Goal: Transaction & Acquisition: Purchase product/service

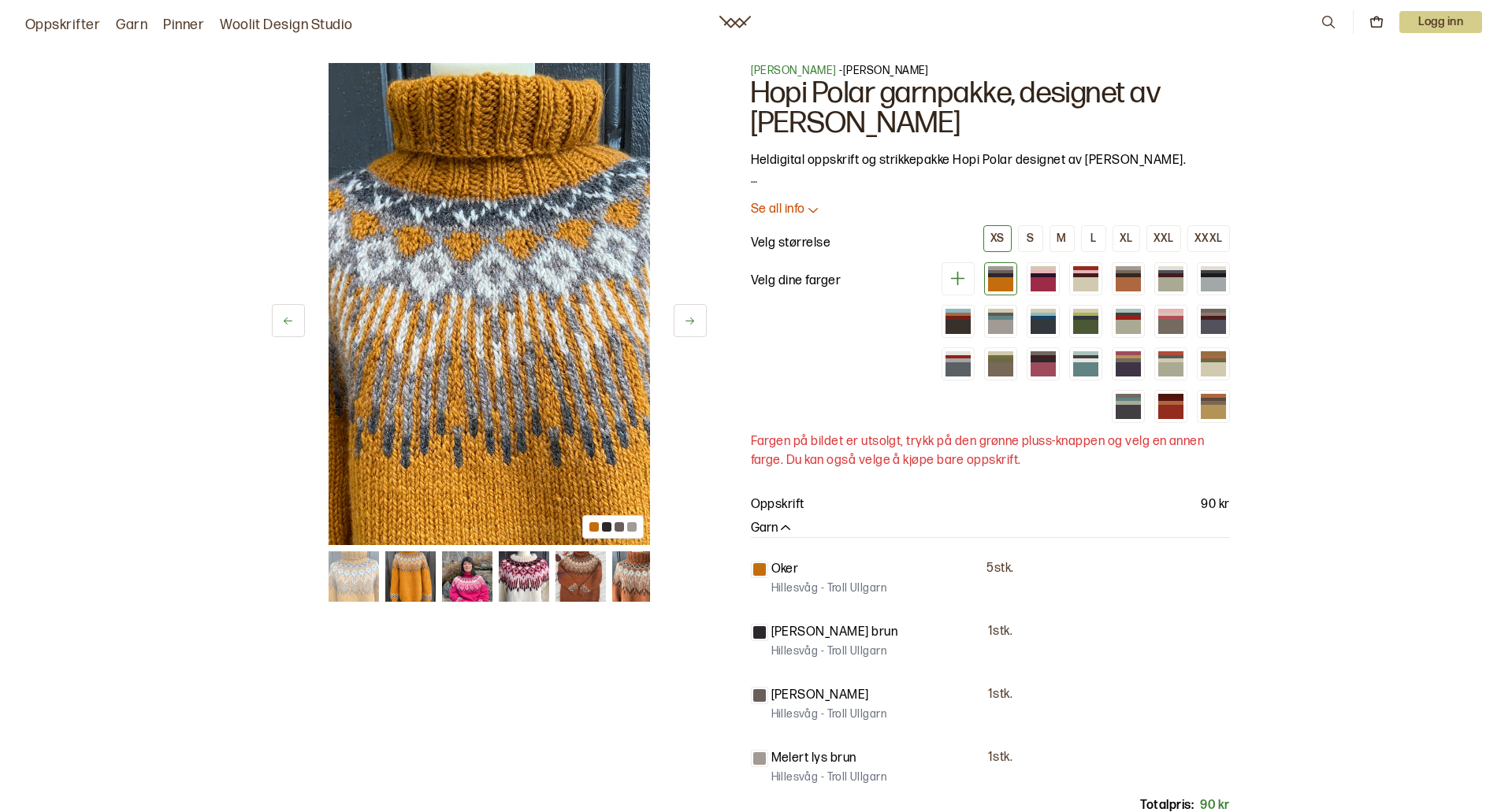
click at [808, 213] on icon at bounding box center [812, 209] width 16 height 16
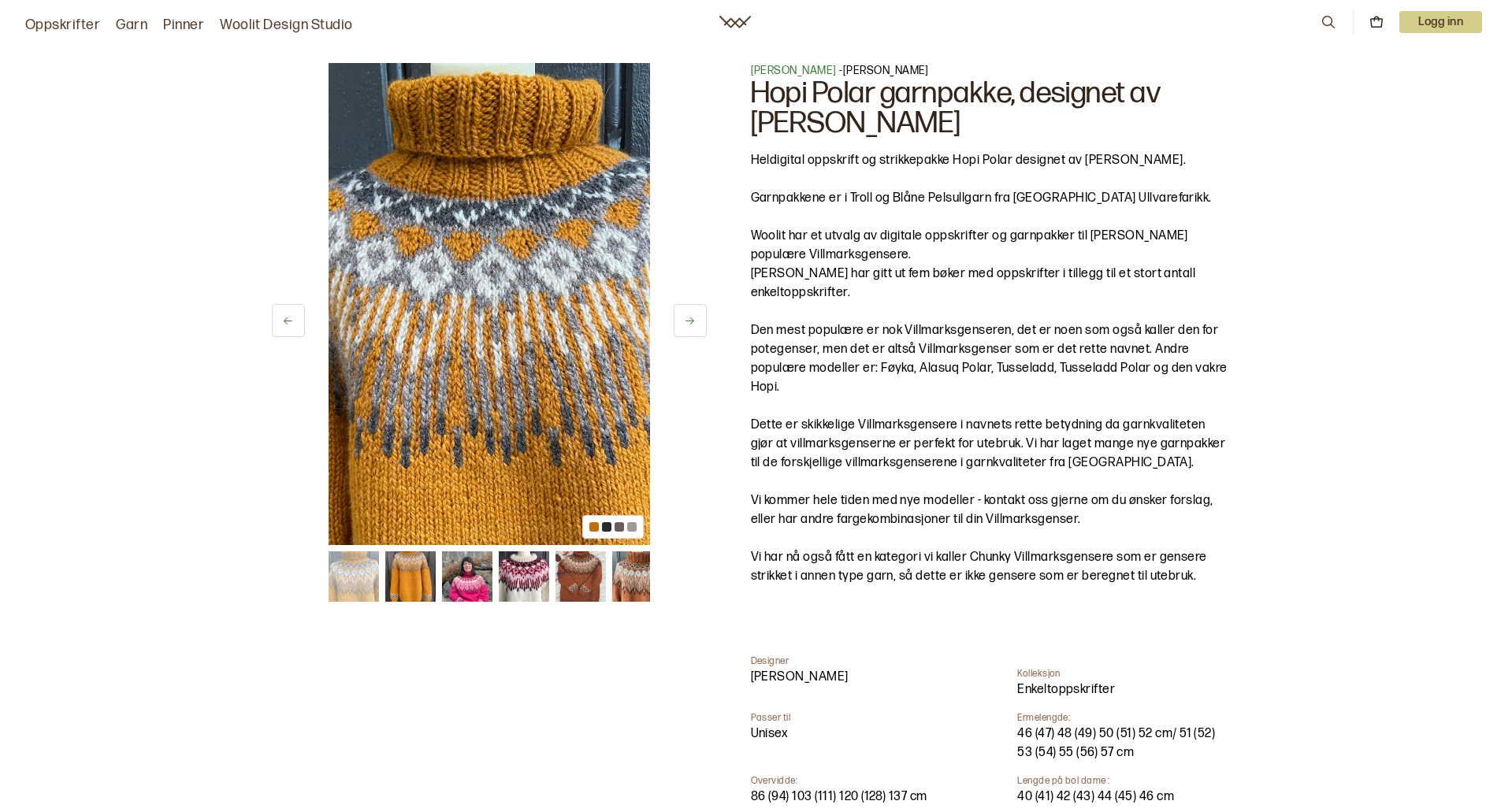
click at [533, 580] on img at bounding box center [524, 576] width 50 height 50
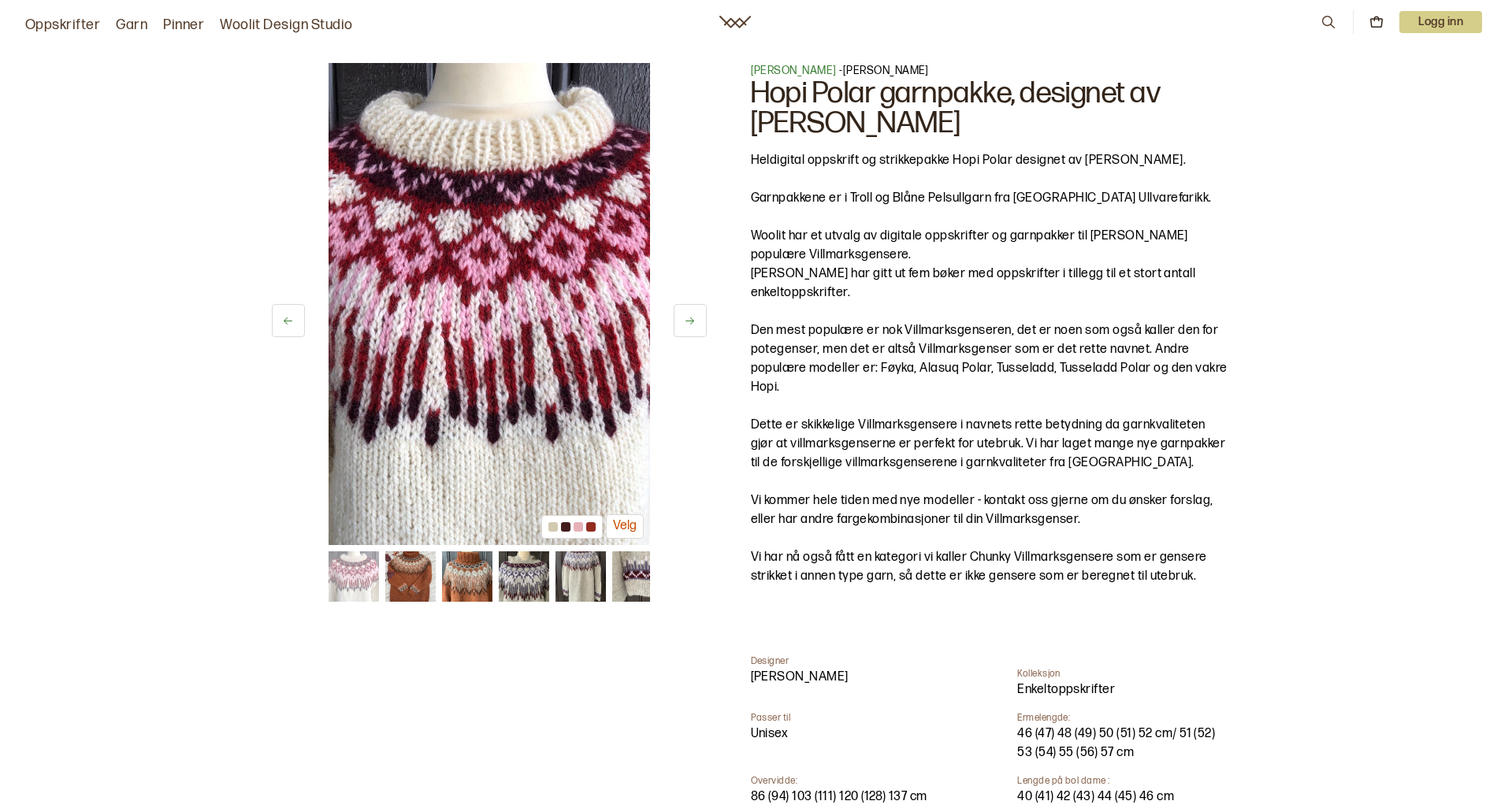
click at [555, 309] on img at bounding box center [489, 304] width 322 height 482
click at [549, 310] on img at bounding box center [489, 304] width 322 height 482
click at [624, 525] on button "Velg" at bounding box center [624, 526] width 38 height 24
click at [681, 322] on button at bounding box center [690, 320] width 33 height 33
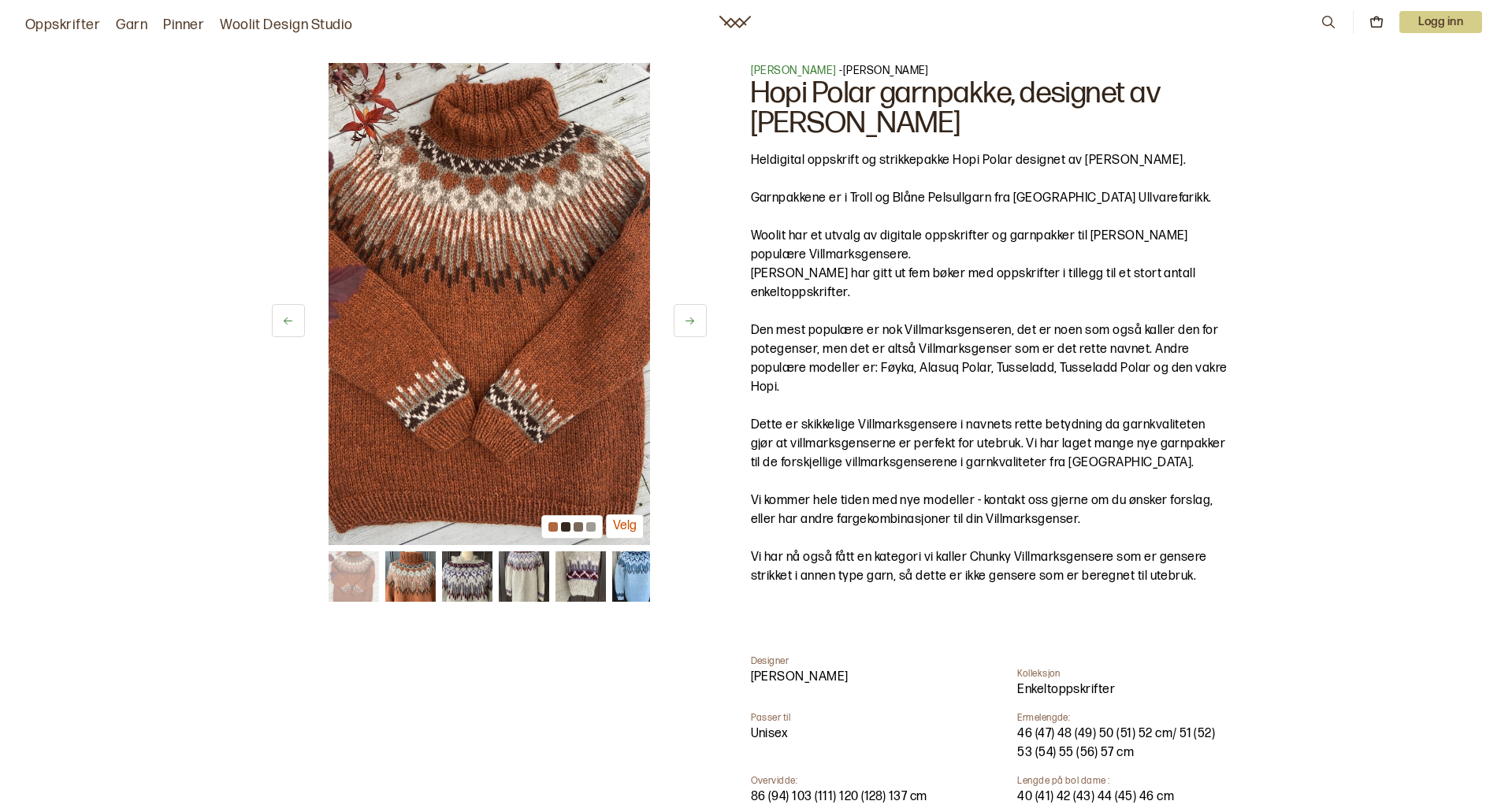
click at [685, 322] on icon at bounding box center [690, 321] width 12 height 12
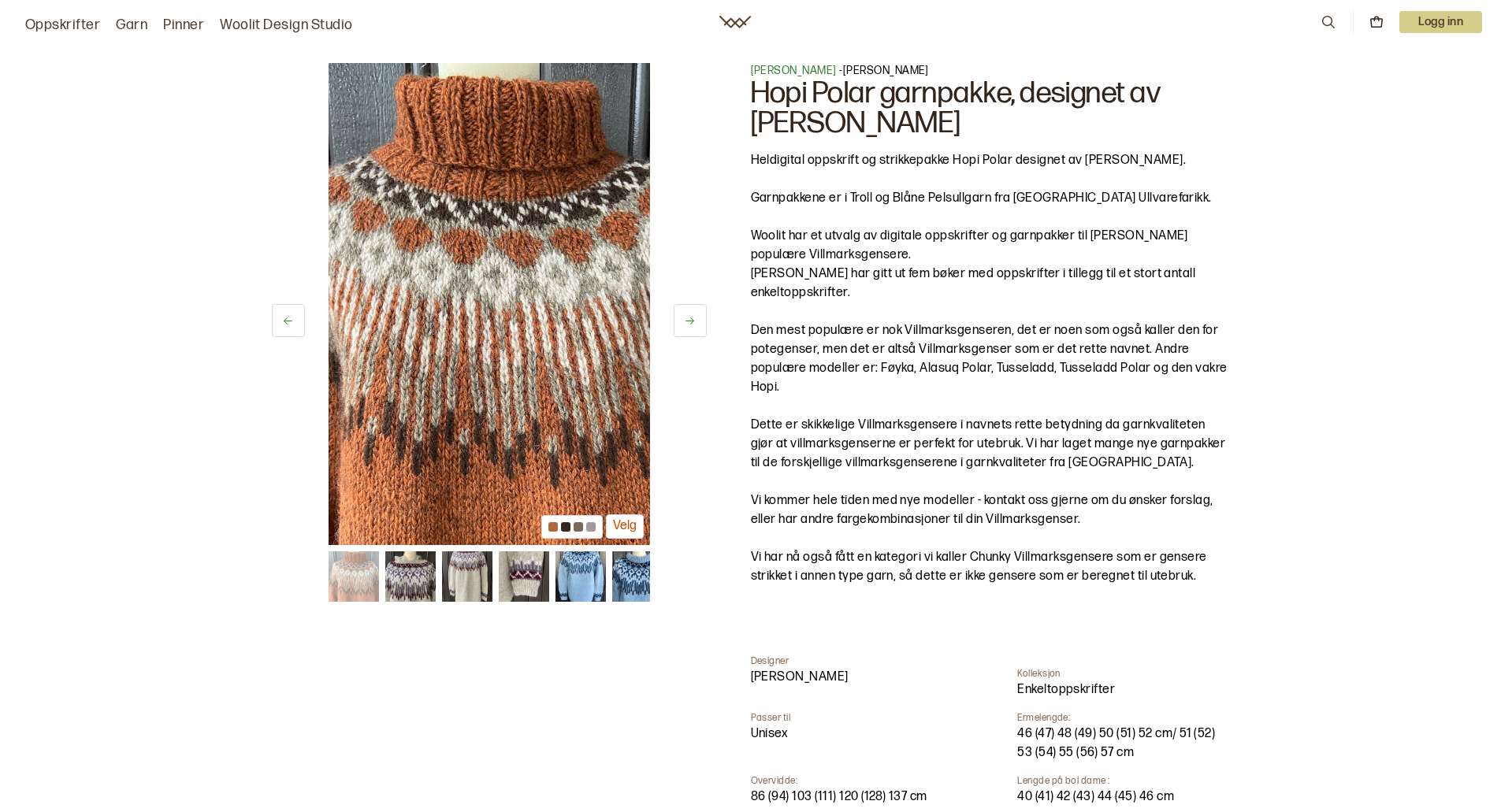
click at [685, 322] on icon at bounding box center [690, 321] width 12 height 12
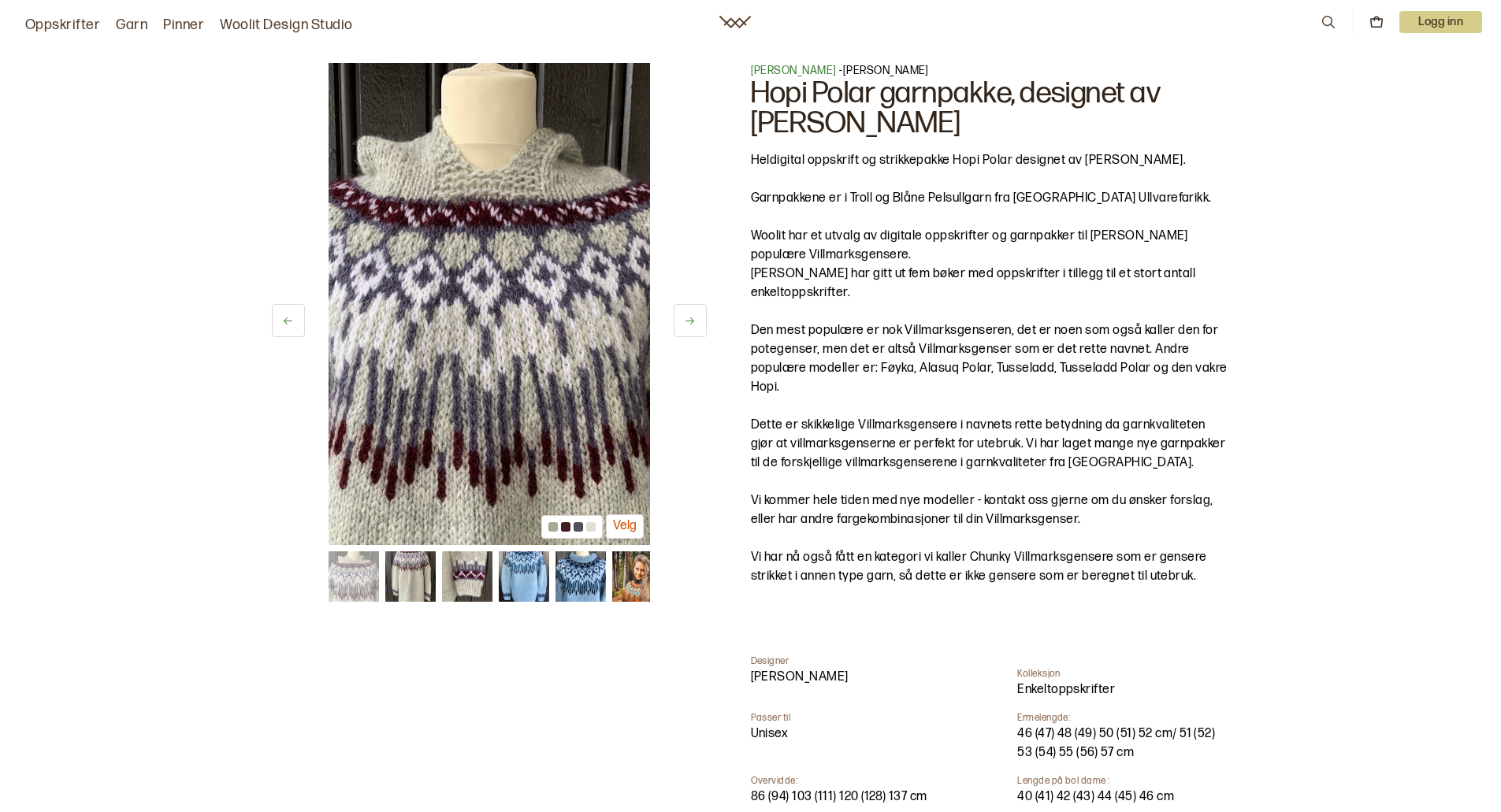
click at [685, 322] on icon at bounding box center [690, 321] width 12 height 12
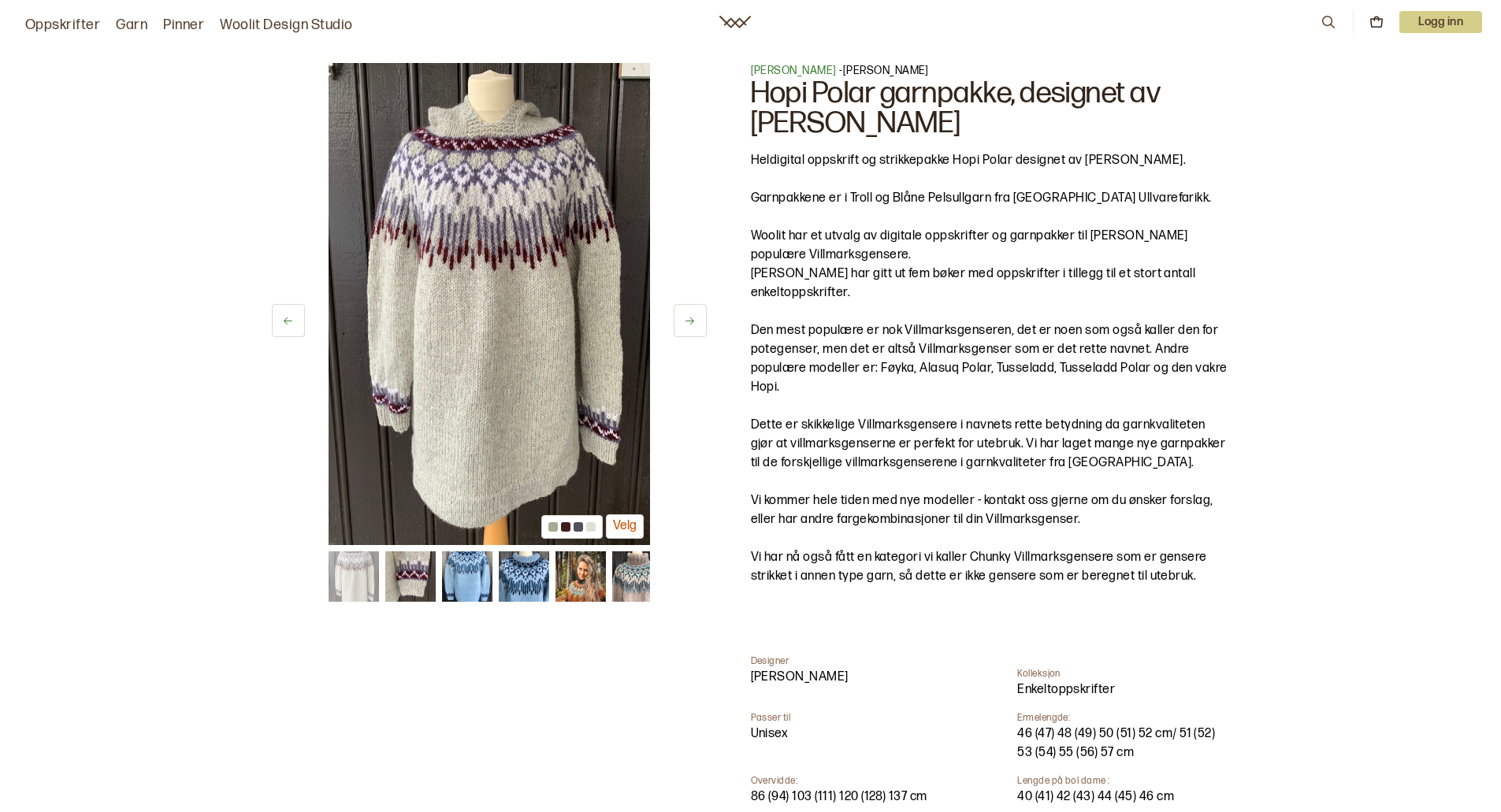
click at [685, 322] on icon at bounding box center [690, 321] width 12 height 12
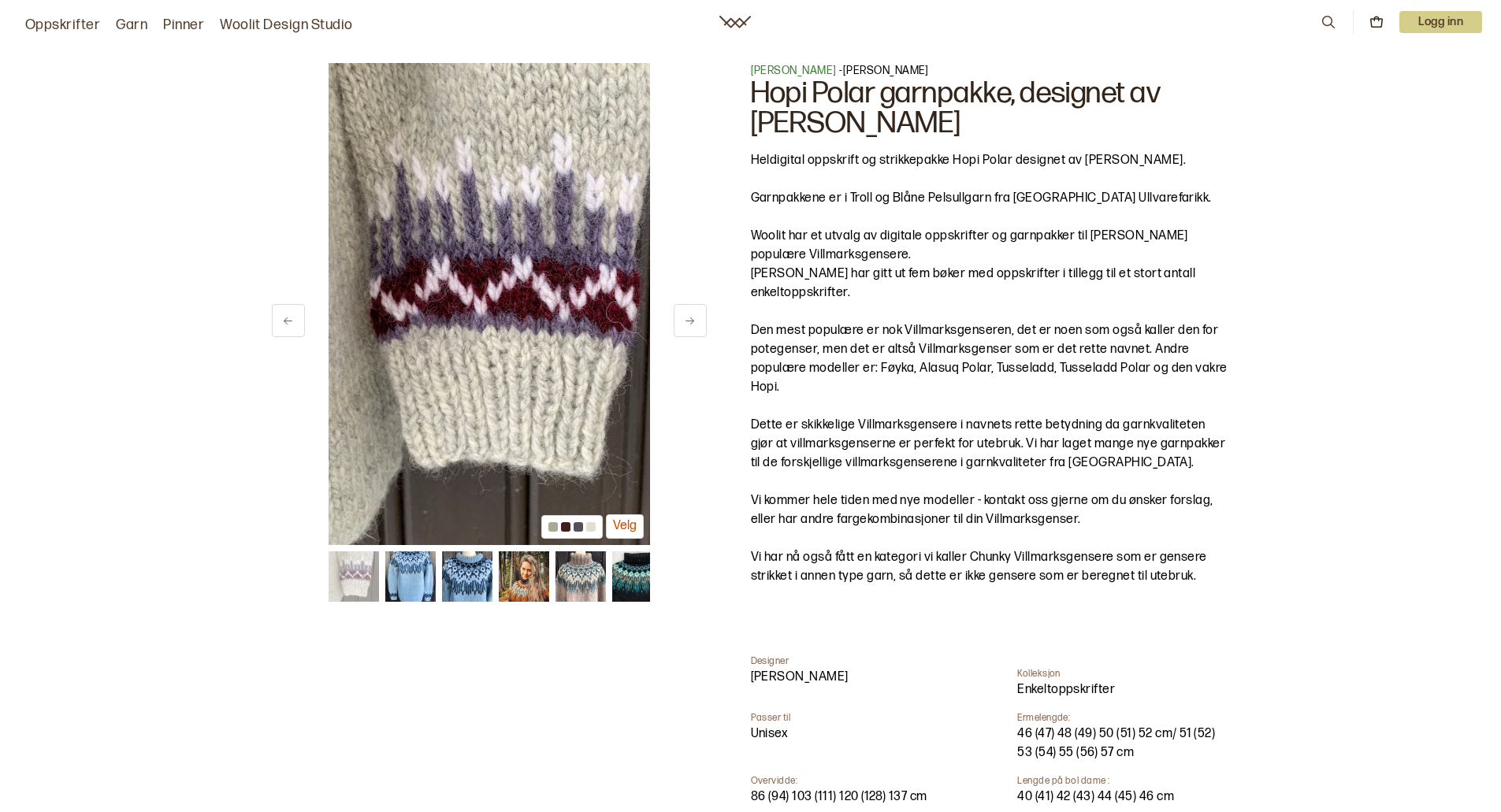
click at [685, 322] on icon at bounding box center [690, 321] width 12 height 12
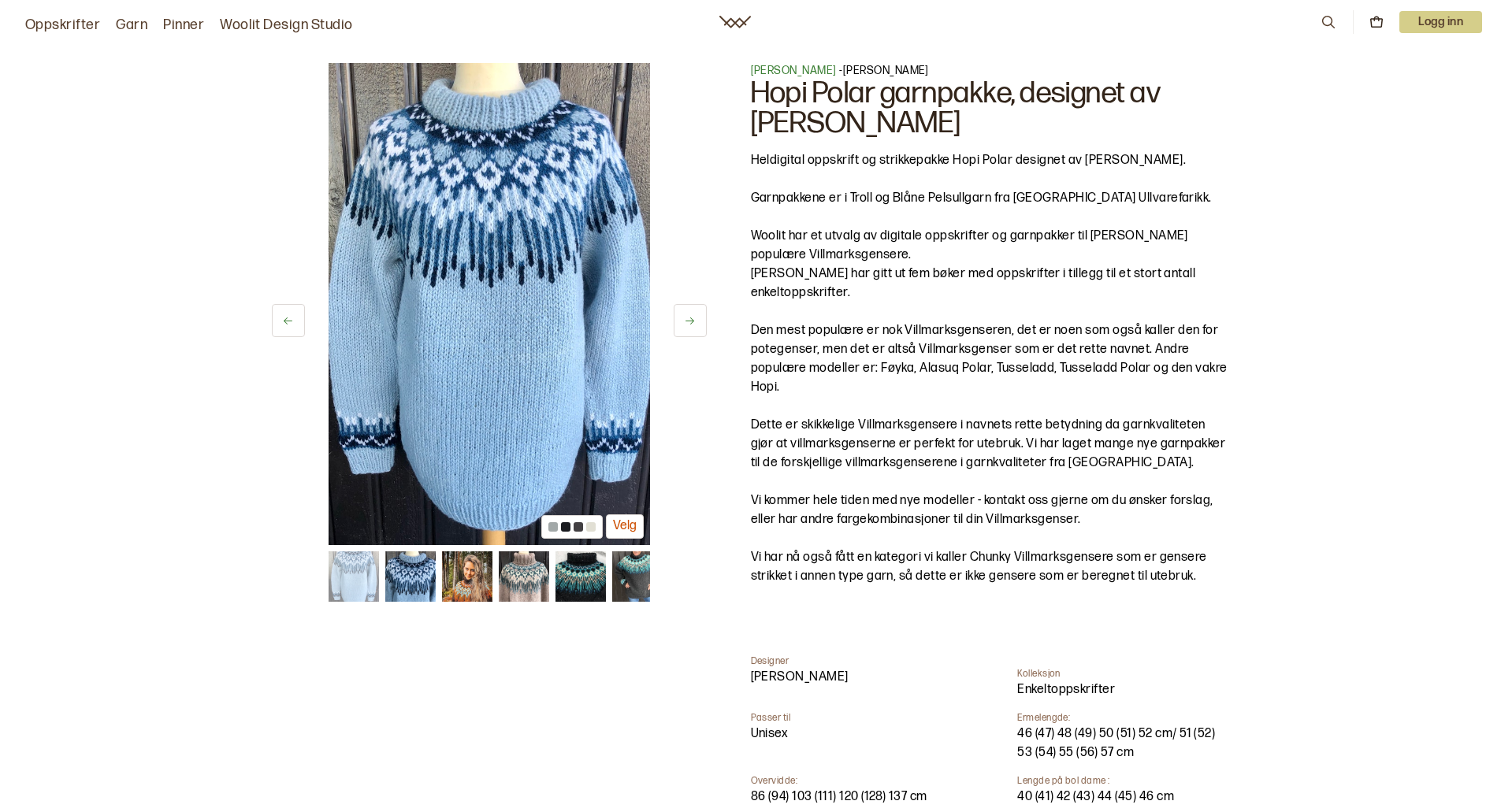
click at [685, 322] on icon at bounding box center [690, 321] width 12 height 12
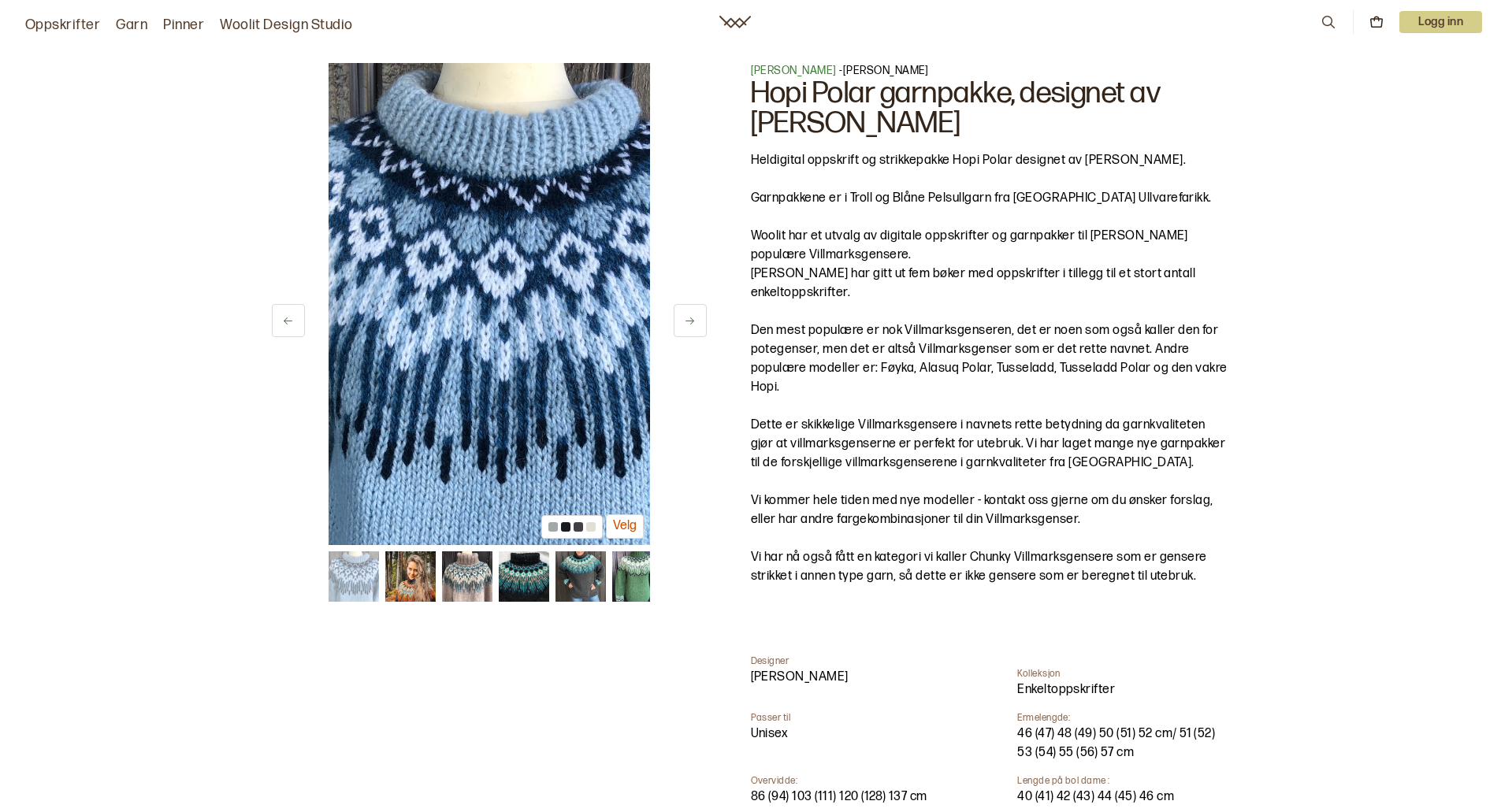
click at [685, 322] on icon at bounding box center [690, 321] width 12 height 12
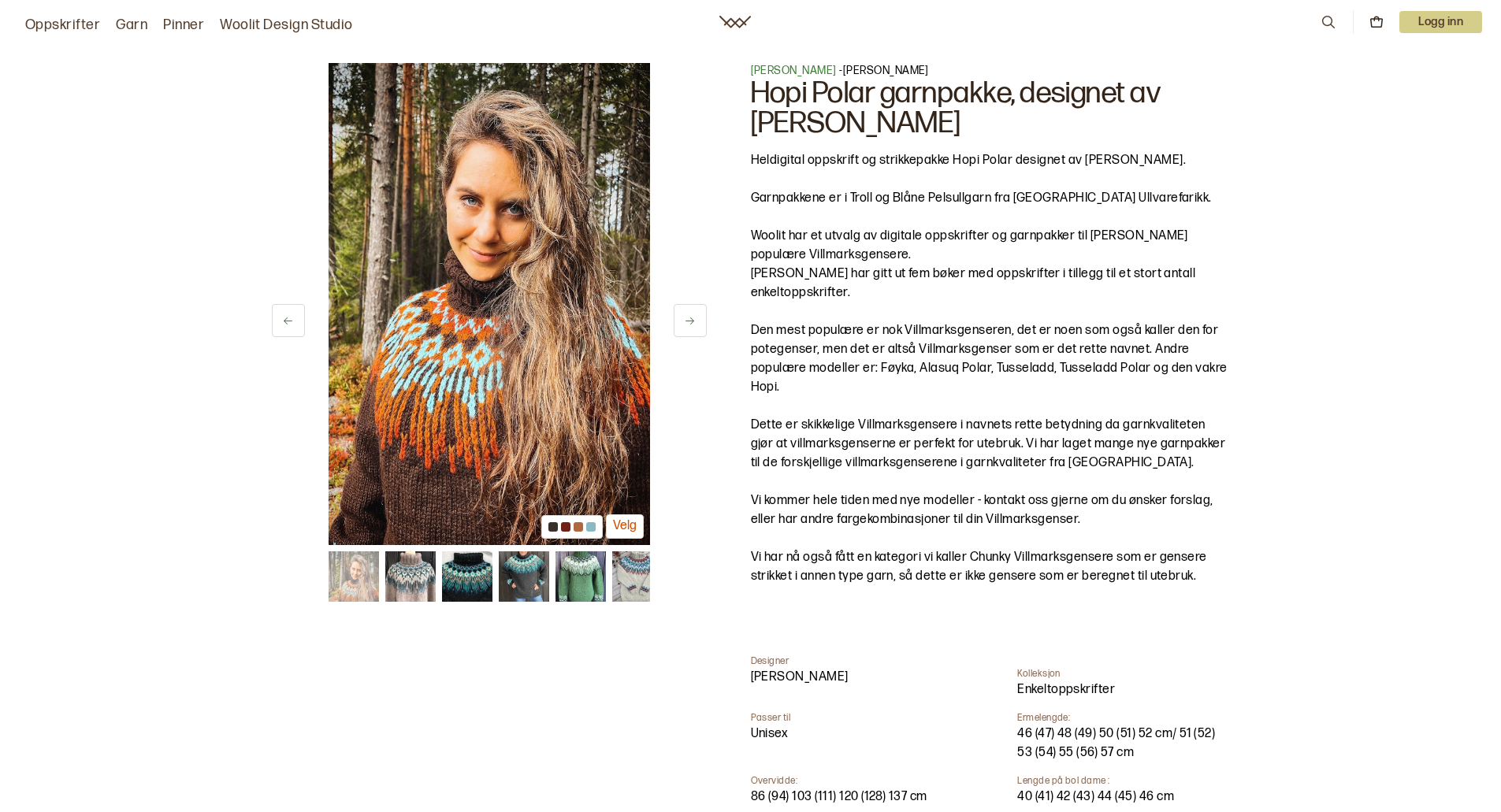
click at [685, 322] on icon at bounding box center [690, 321] width 12 height 12
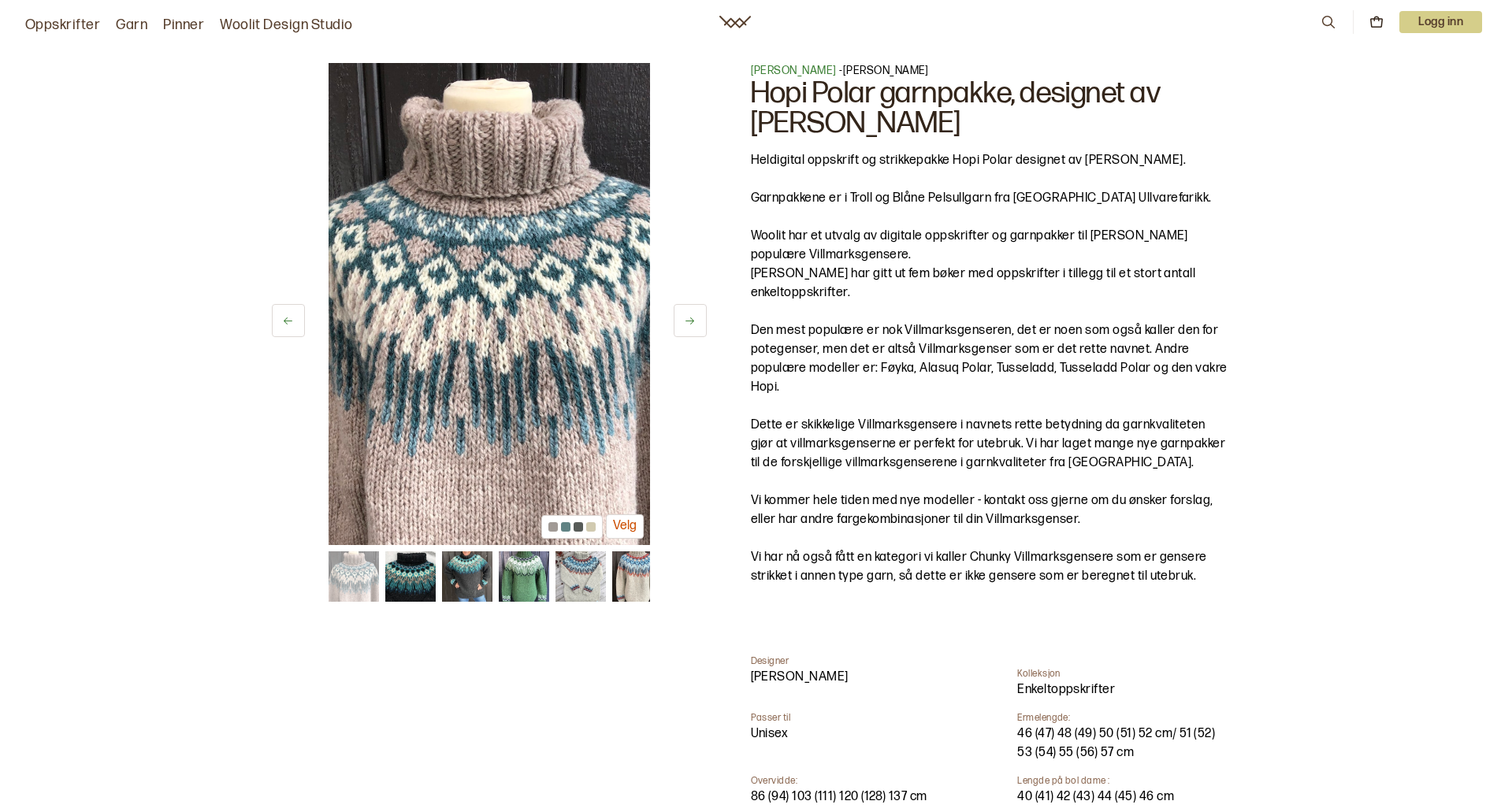
click at [685, 322] on icon at bounding box center [690, 321] width 12 height 12
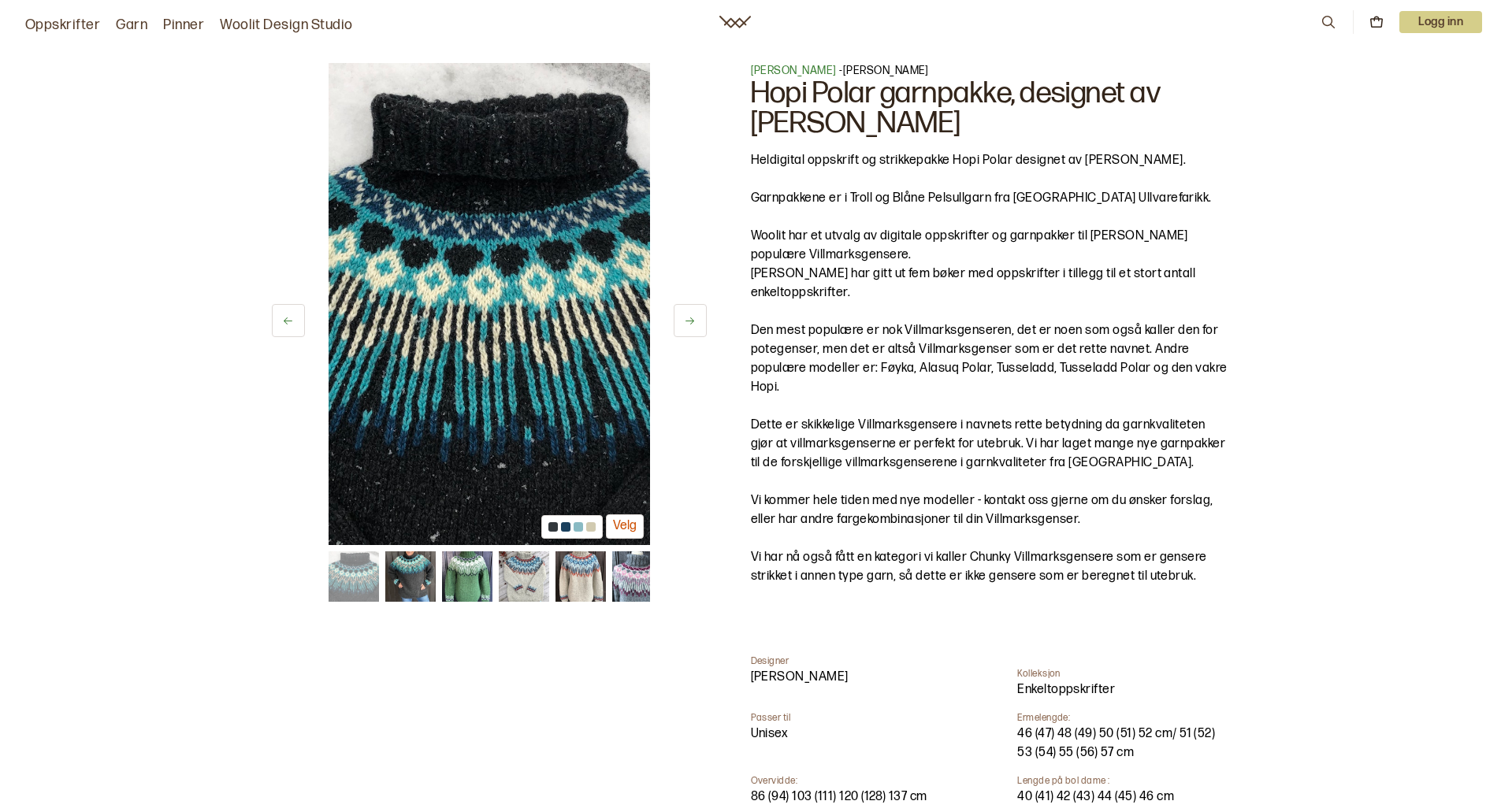
click at [685, 322] on icon at bounding box center [690, 321] width 12 height 12
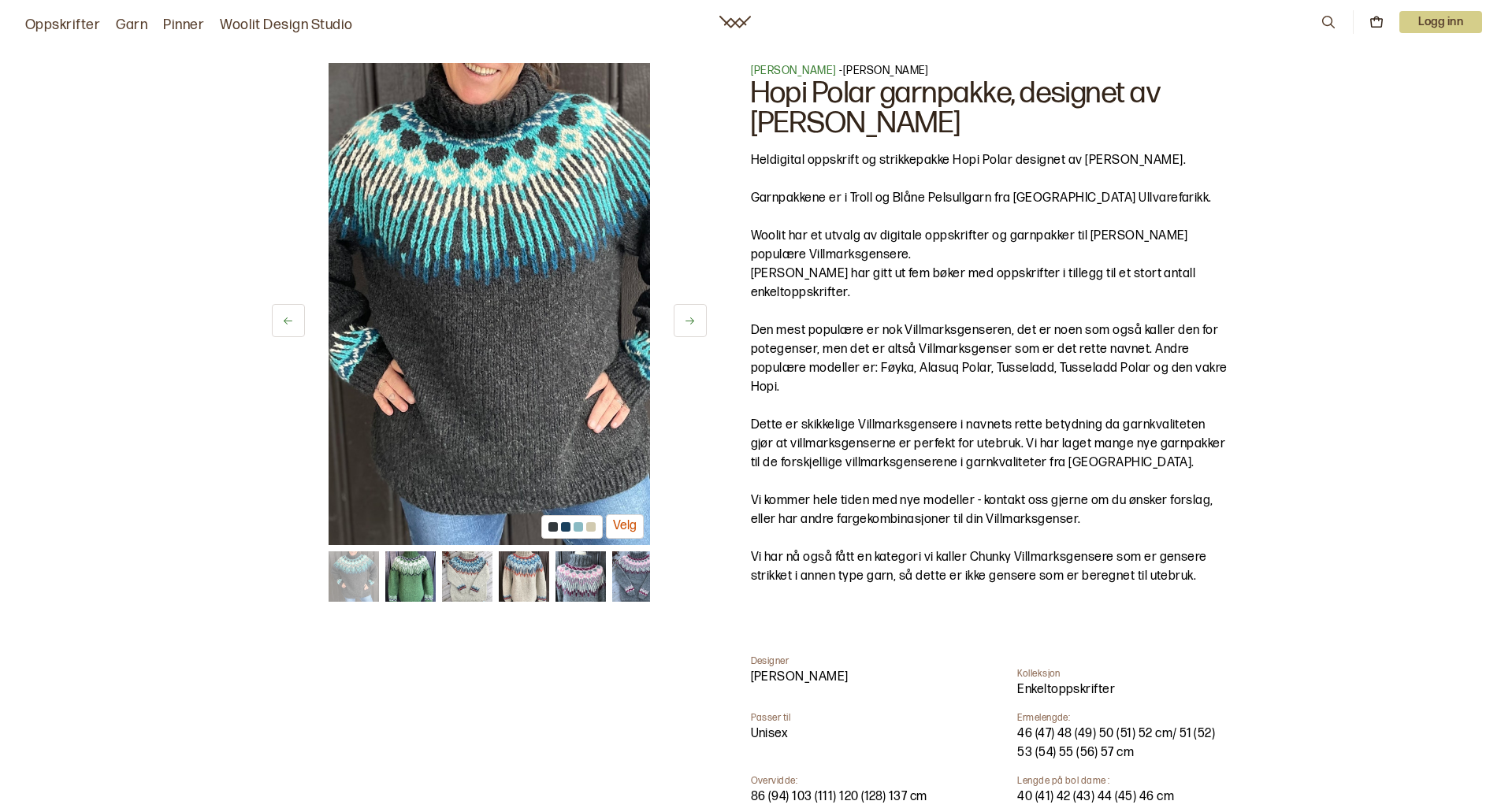
click at [685, 322] on icon at bounding box center [690, 321] width 12 height 12
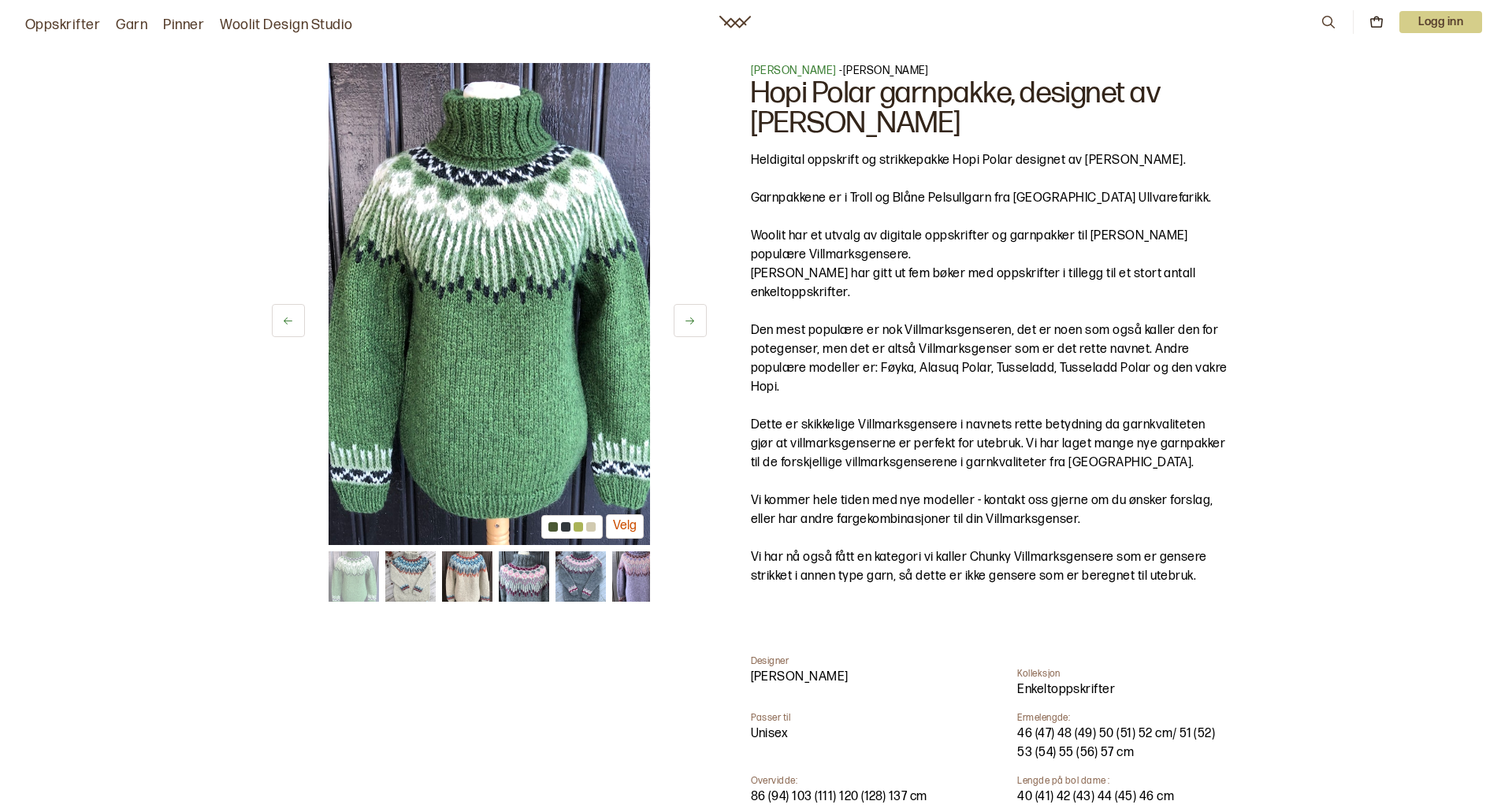
click at [685, 321] on icon at bounding box center [690, 321] width 12 height 12
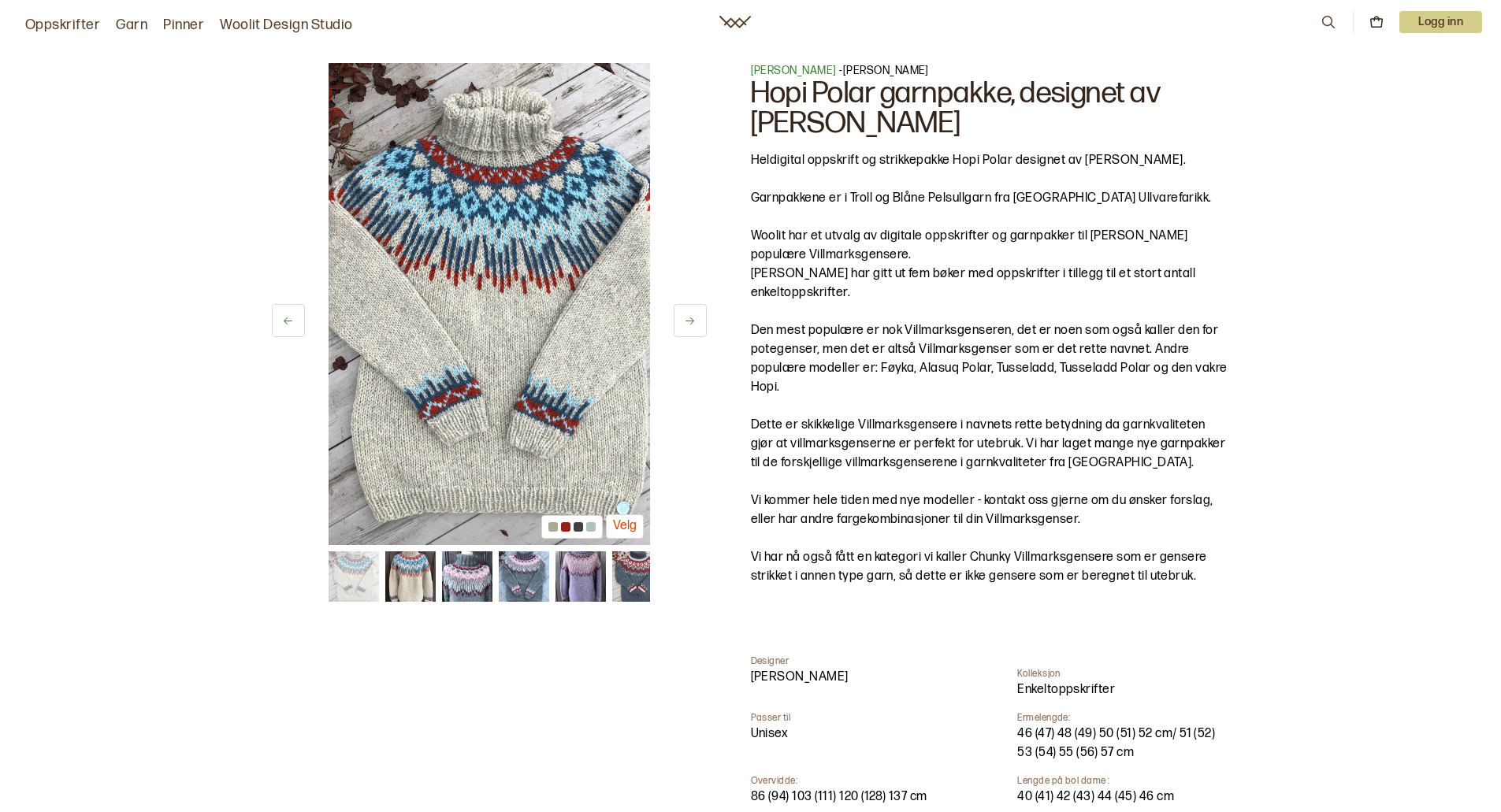
click at [685, 321] on icon at bounding box center [690, 321] width 12 height 12
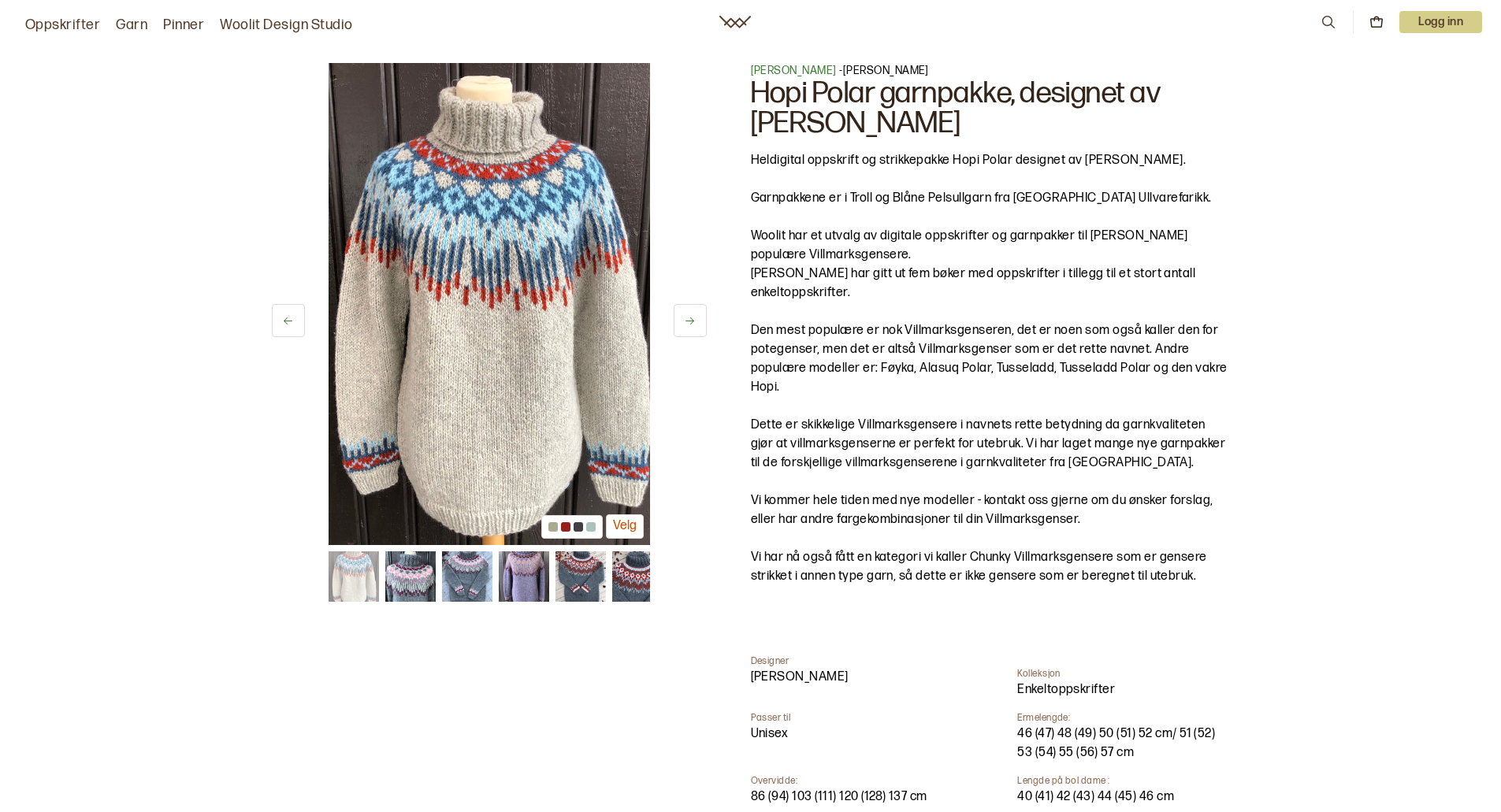
click at [685, 321] on icon at bounding box center [690, 321] width 12 height 12
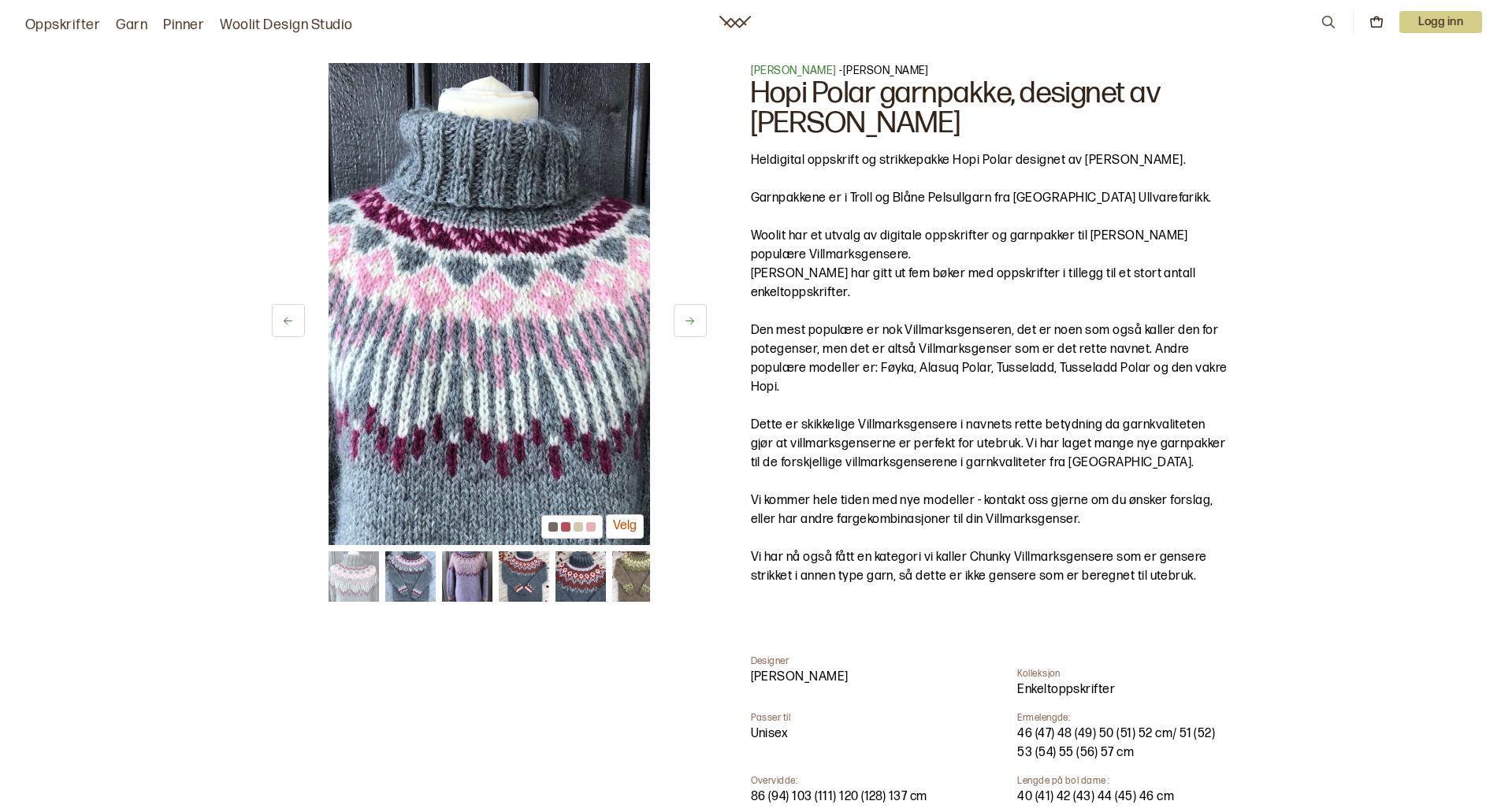
click at [685, 321] on icon at bounding box center [690, 321] width 12 height 12
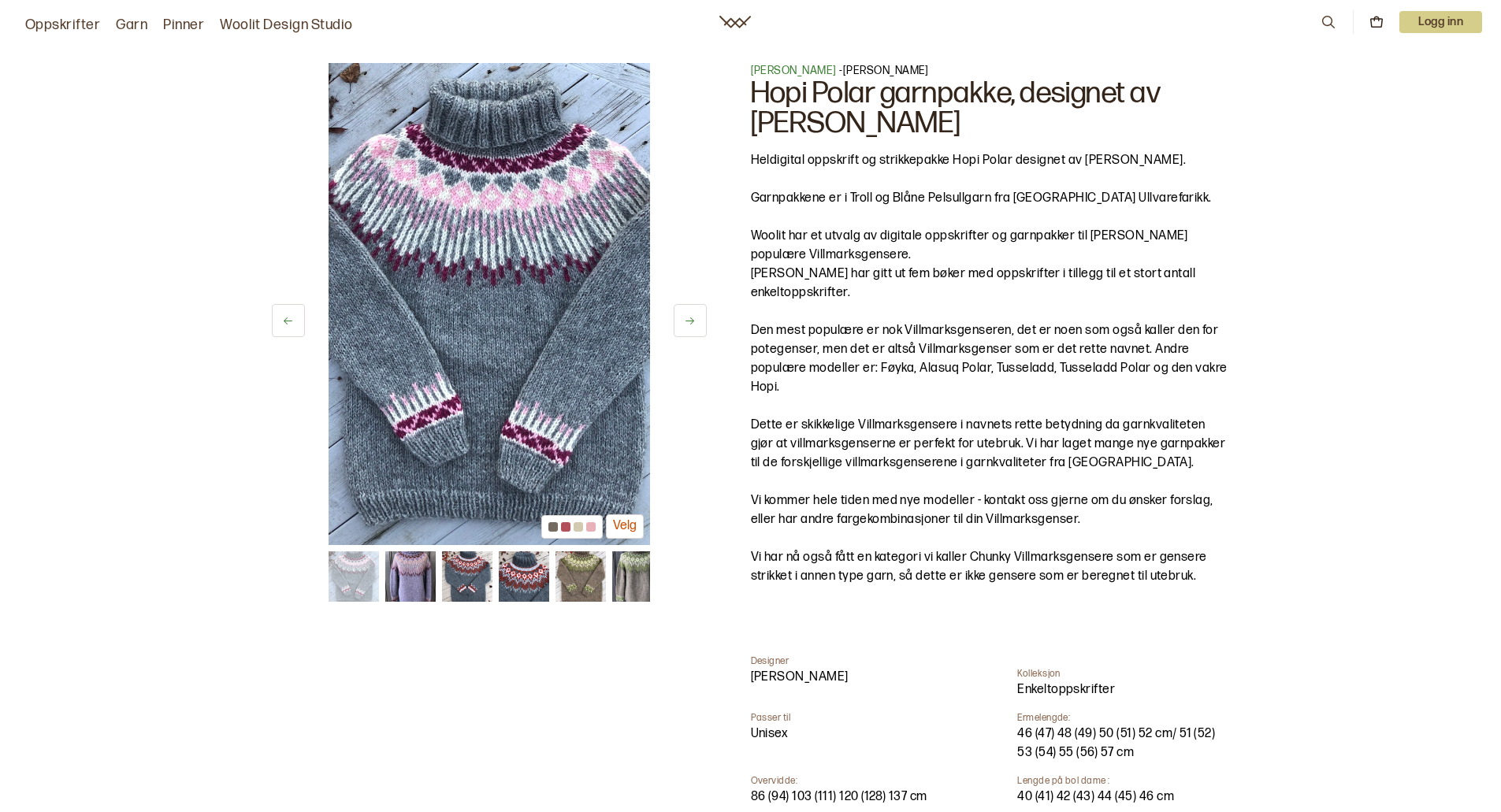
click at [685, 321] on icon at bounding box center [690, 321] width 12 height 12
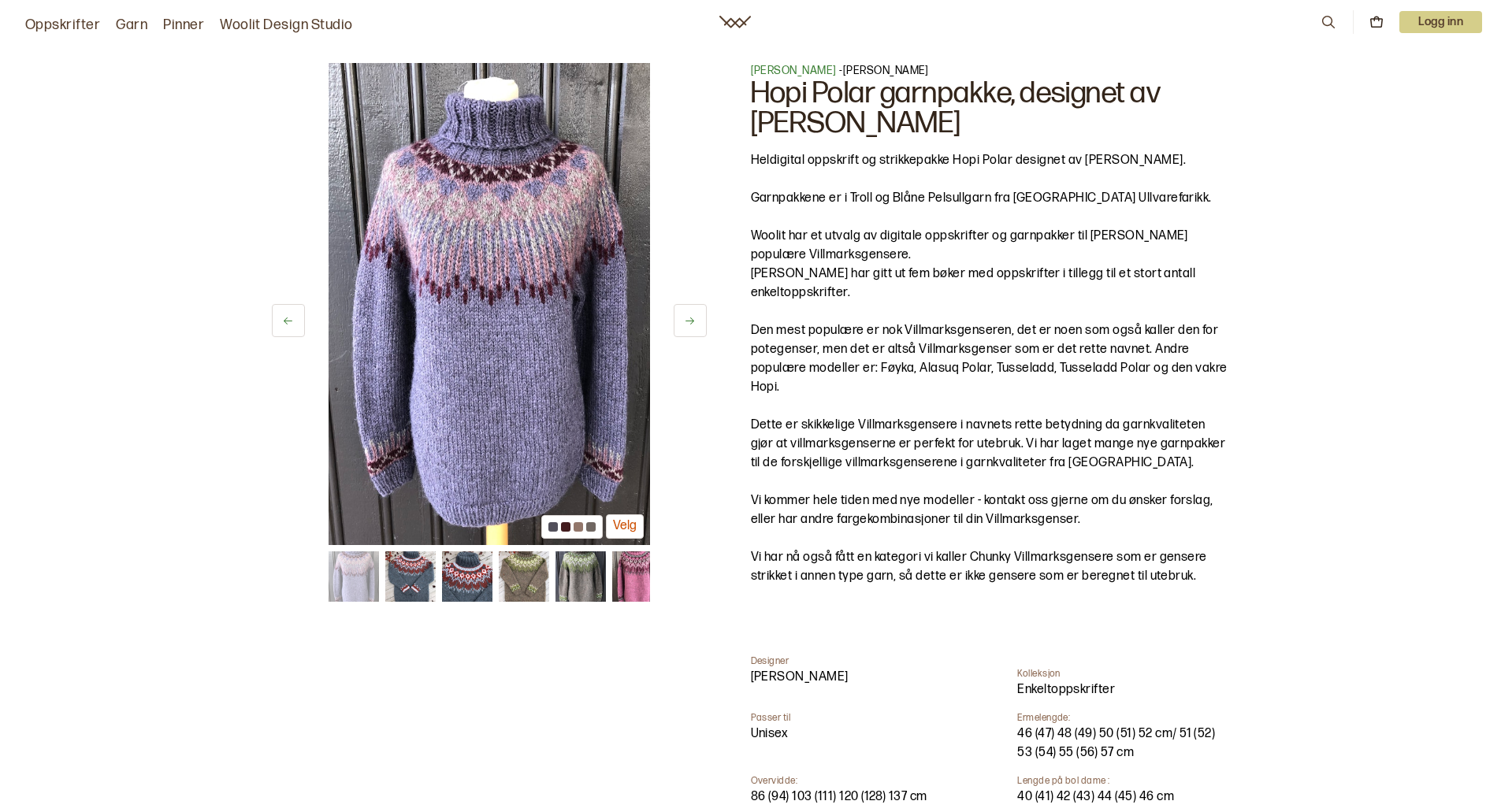
click at [685, 321] on icon at bounding box center [690, 321] width 12 height 12
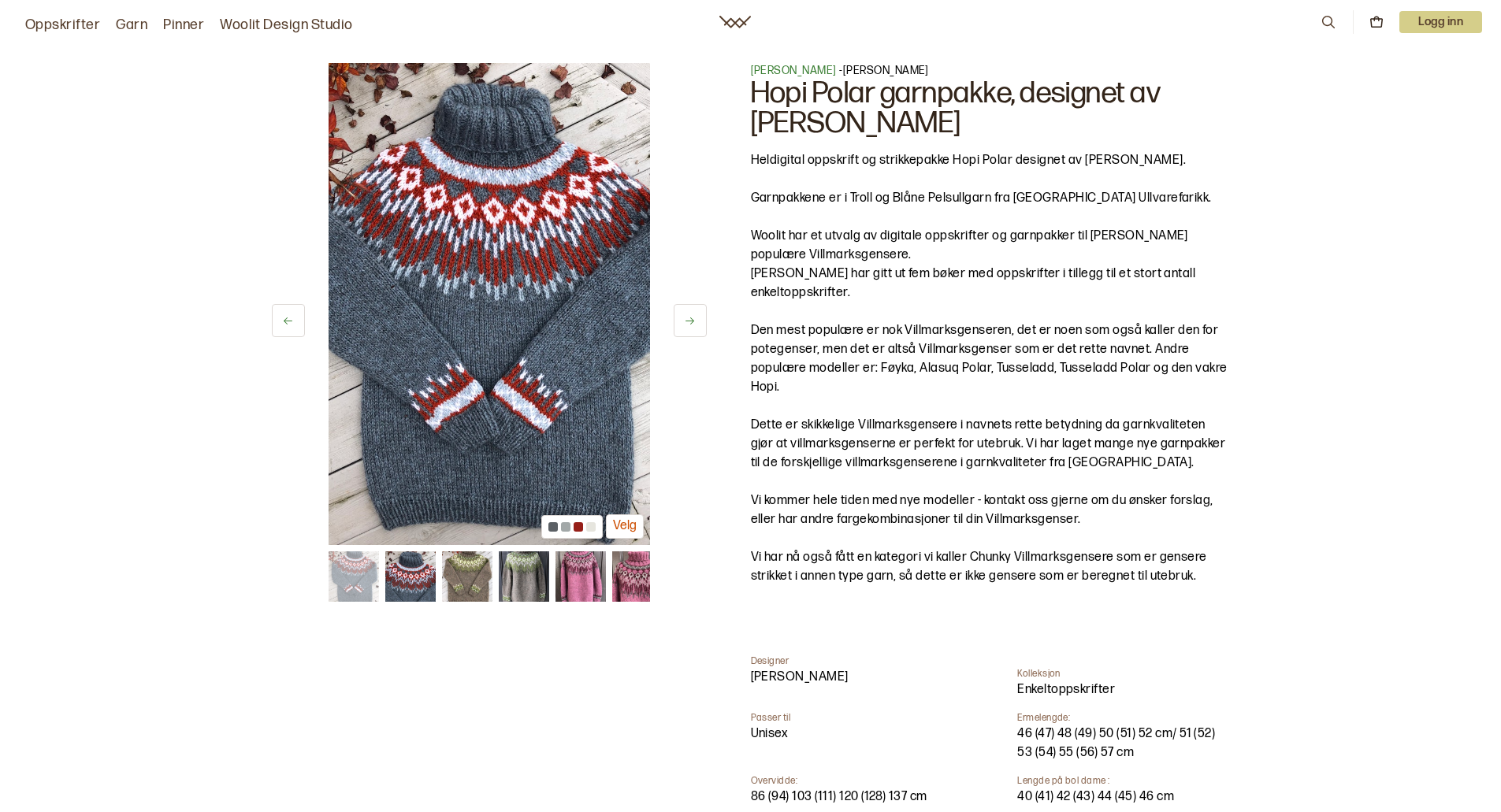
click at [685, 321] on icon at bounding box center [690, 321] width 12 height 12
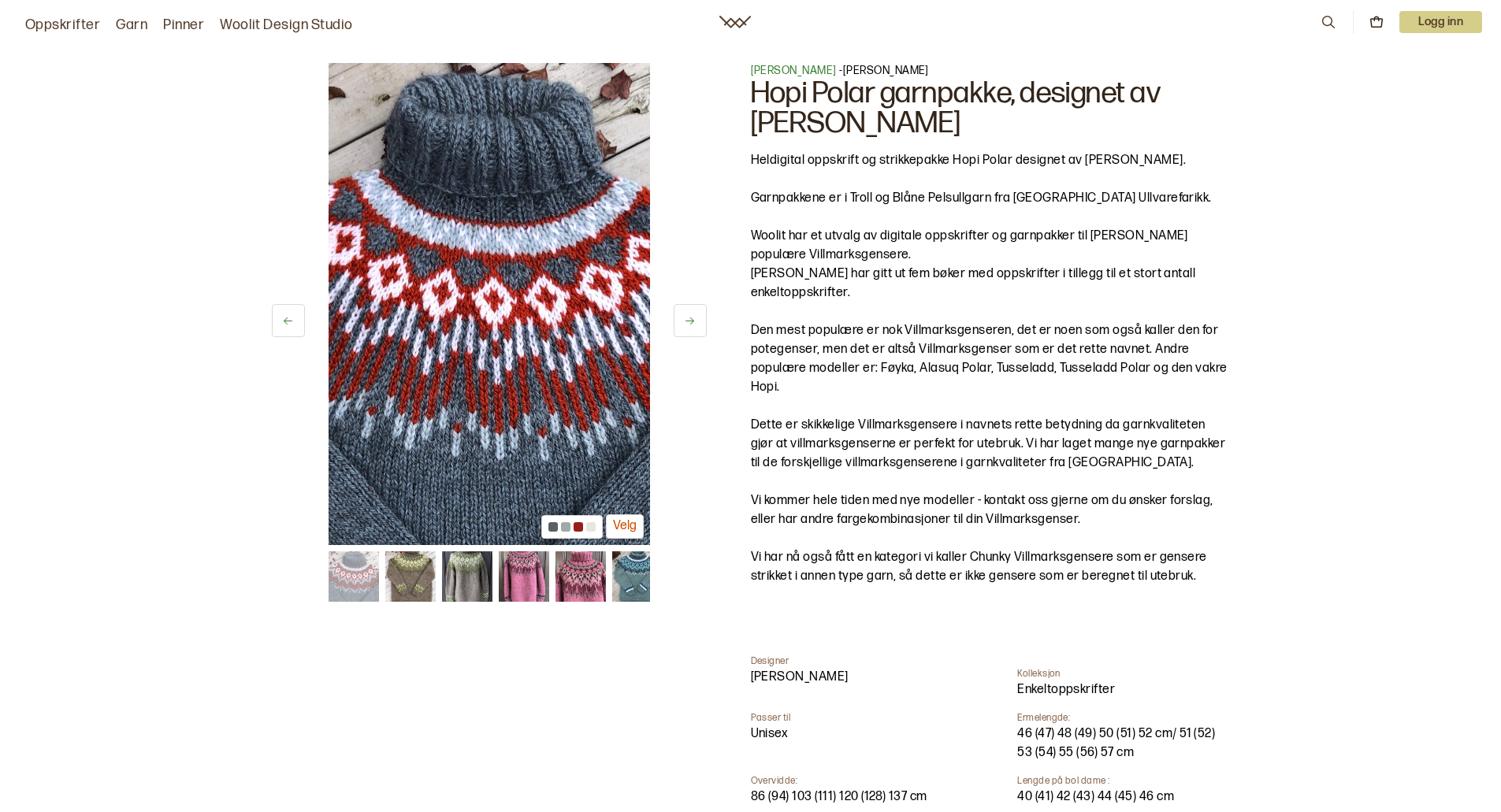
click at [685, 321] on icon at bounding box center [690, 321] width 12 height 12
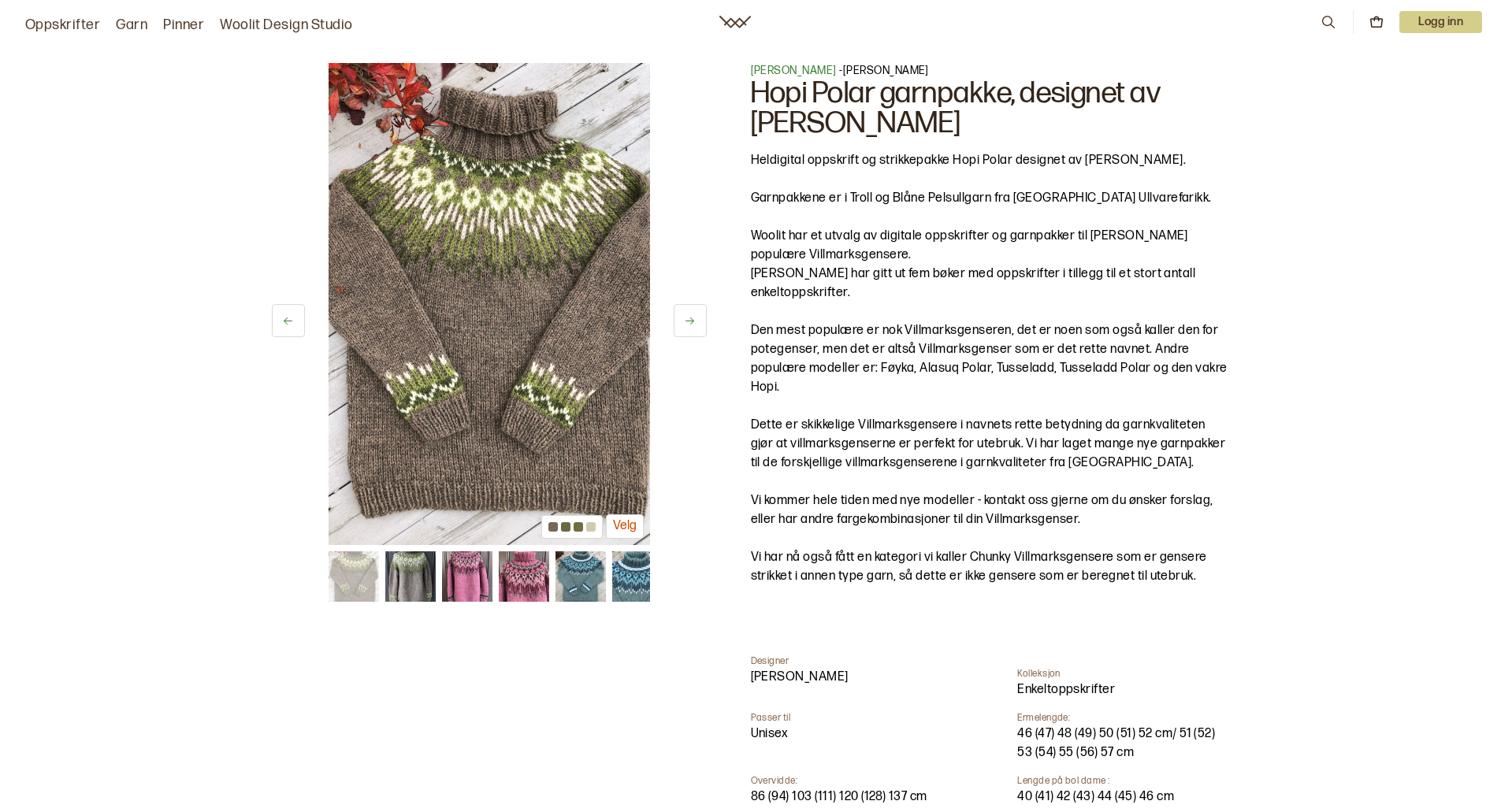
click at [685, 321] on icon at bounding box center [690, 321] width 12 height 12
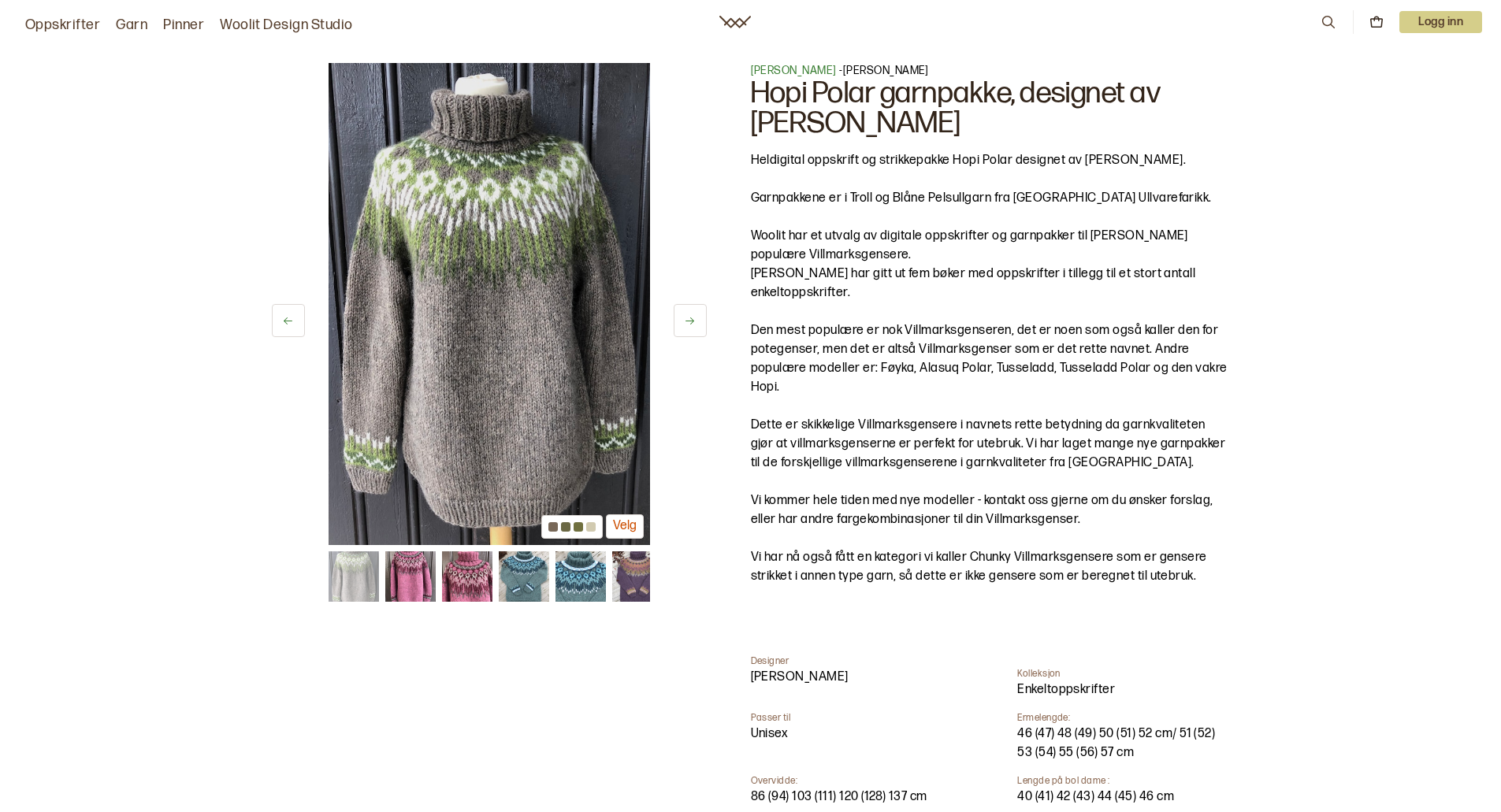
click at [685, 321] on icon at bounding box center [690, 321] width 12 height 12
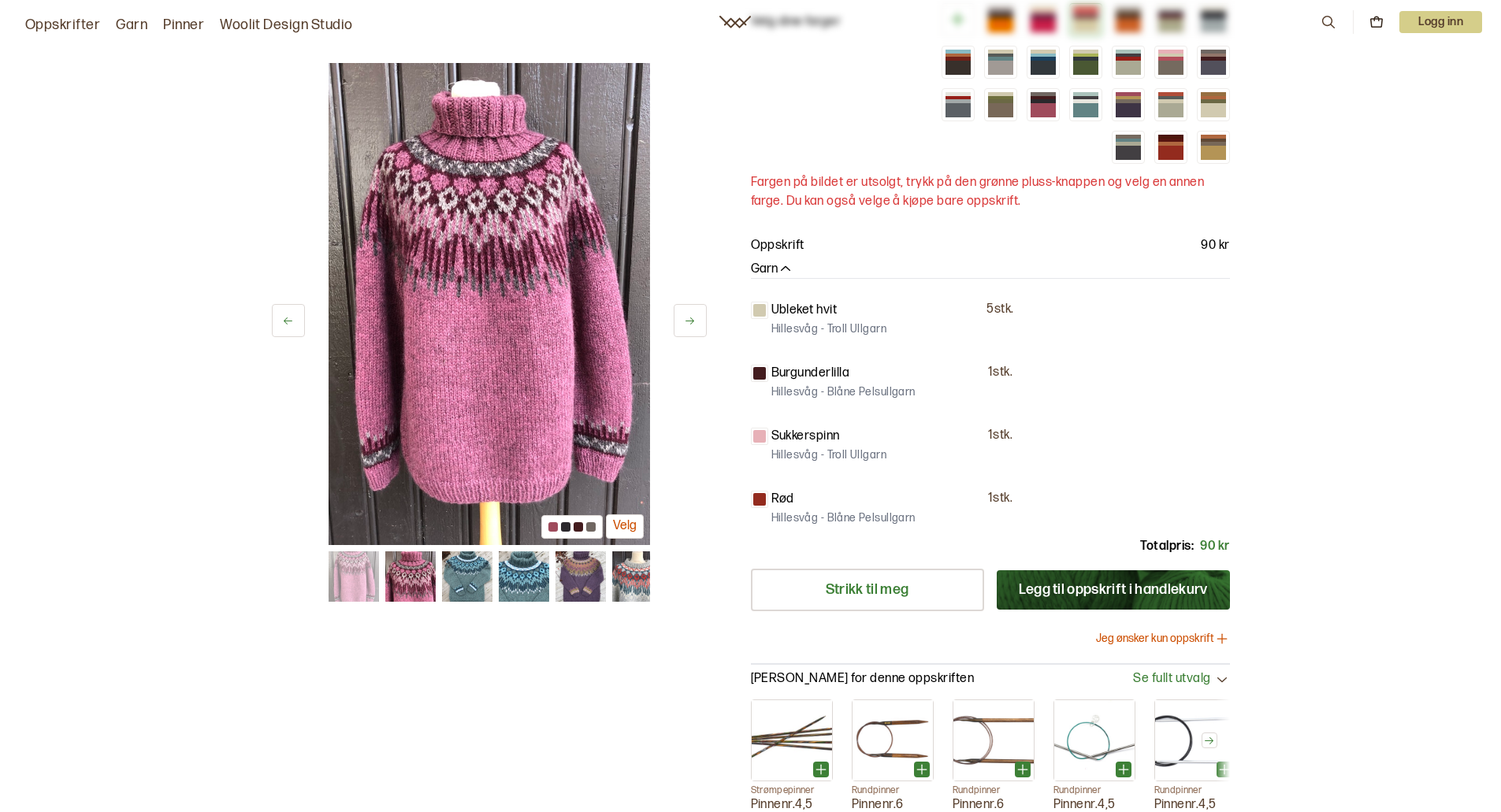
scroll to position [1139, 0]
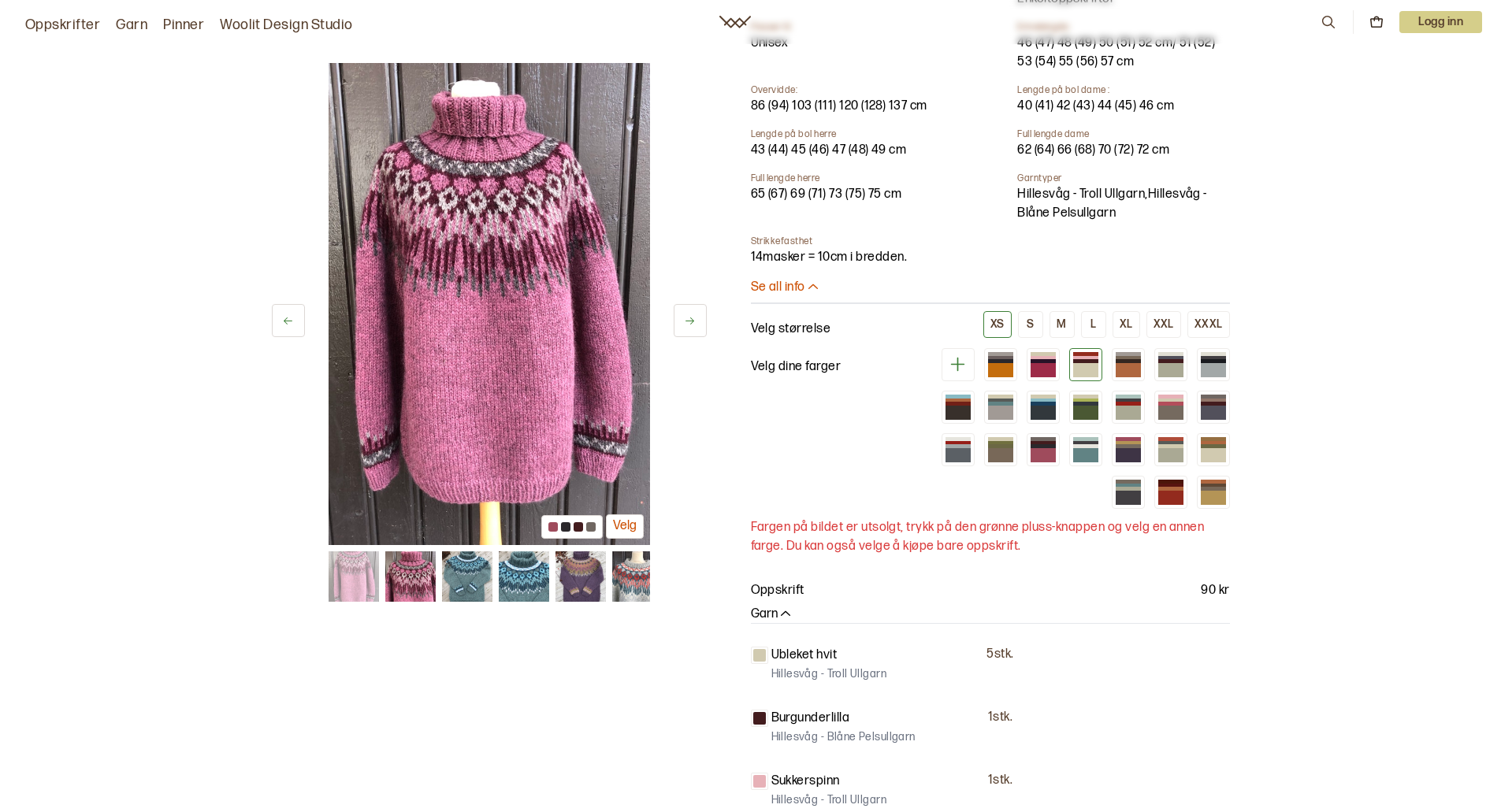
scroll to position [656, 0]
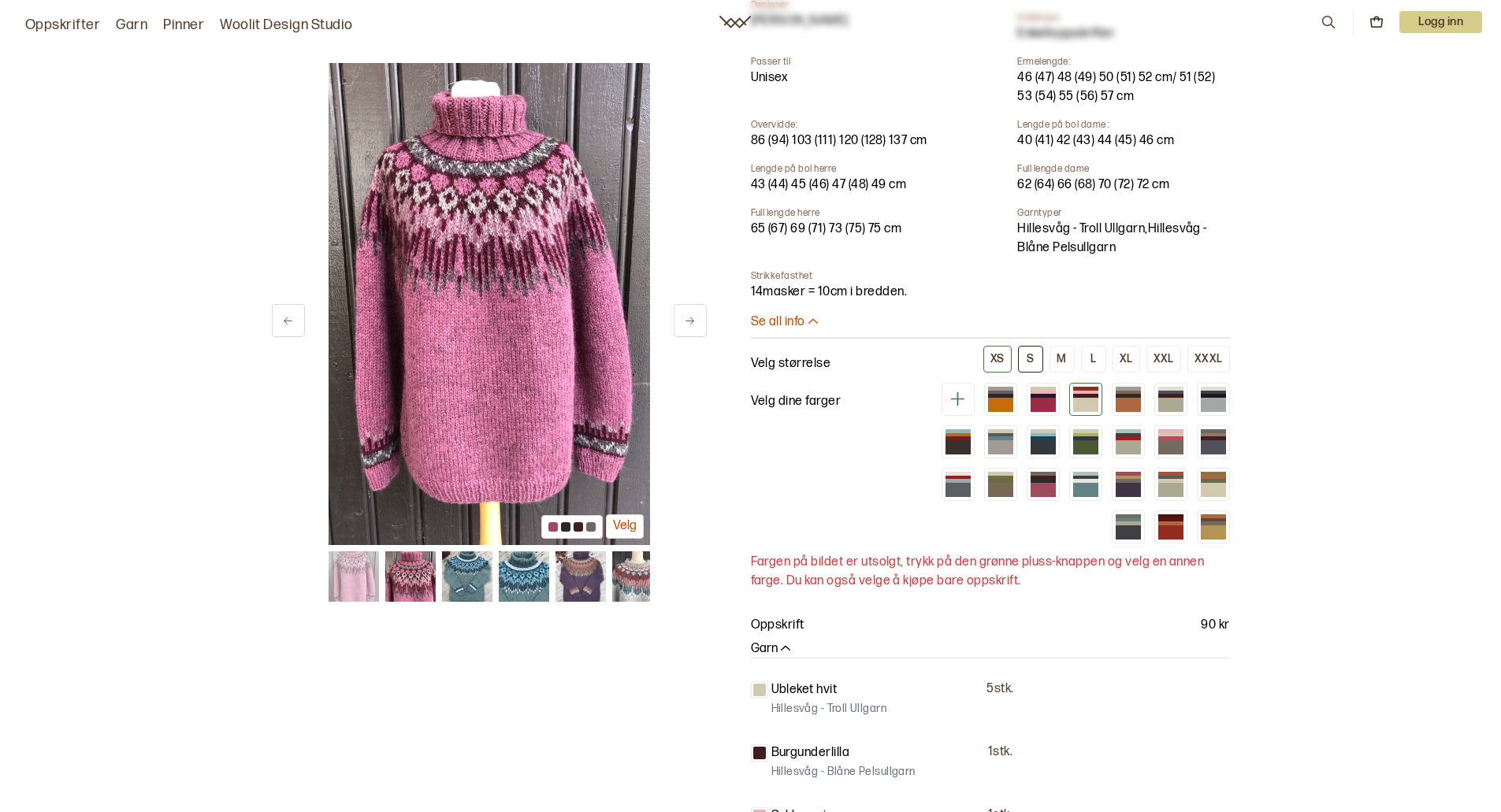
click at [1041, 358] on button "S" at bounding box center [1031, 359] width 25 height 27
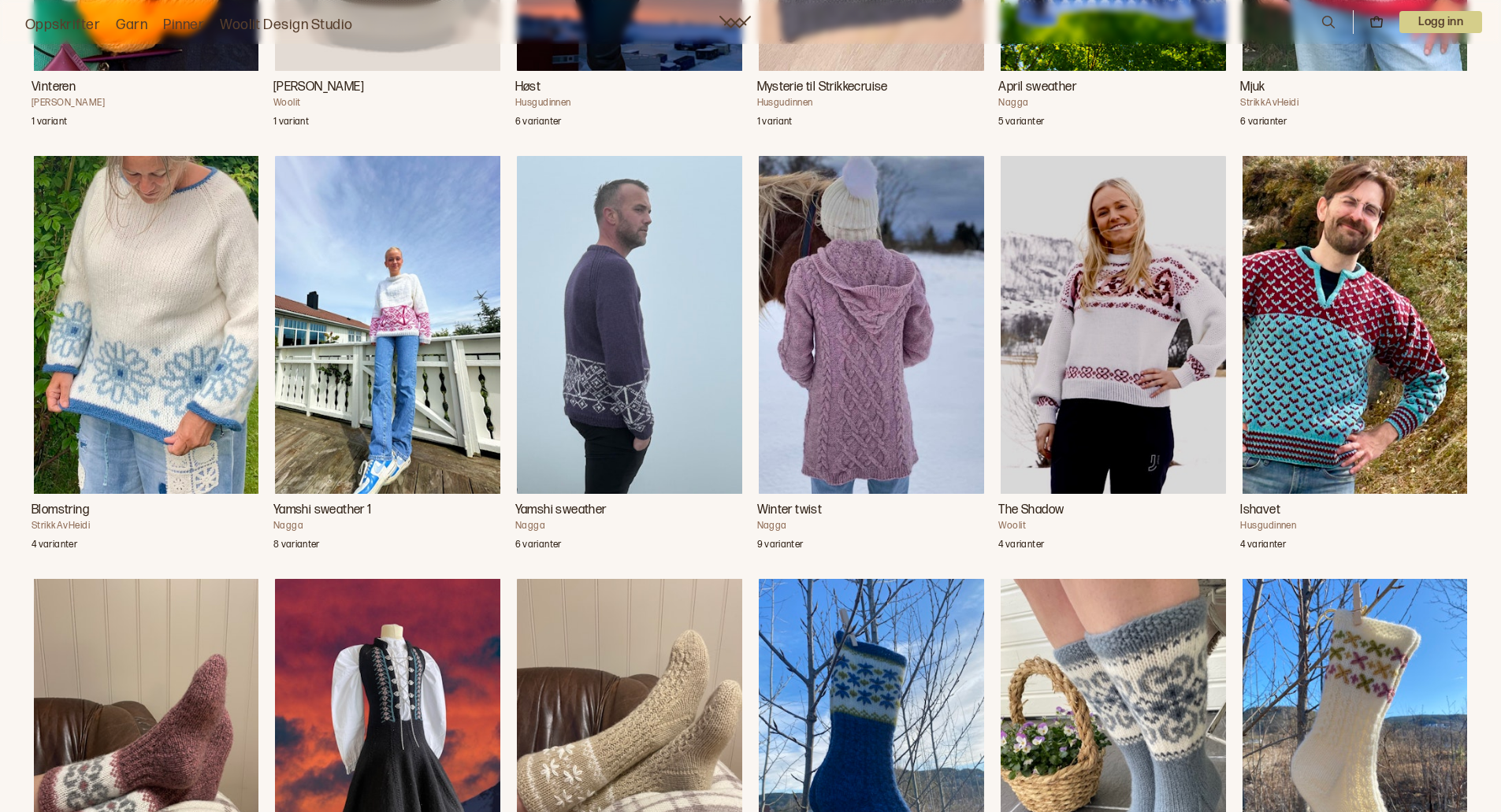
scroll to position [2461, 0]
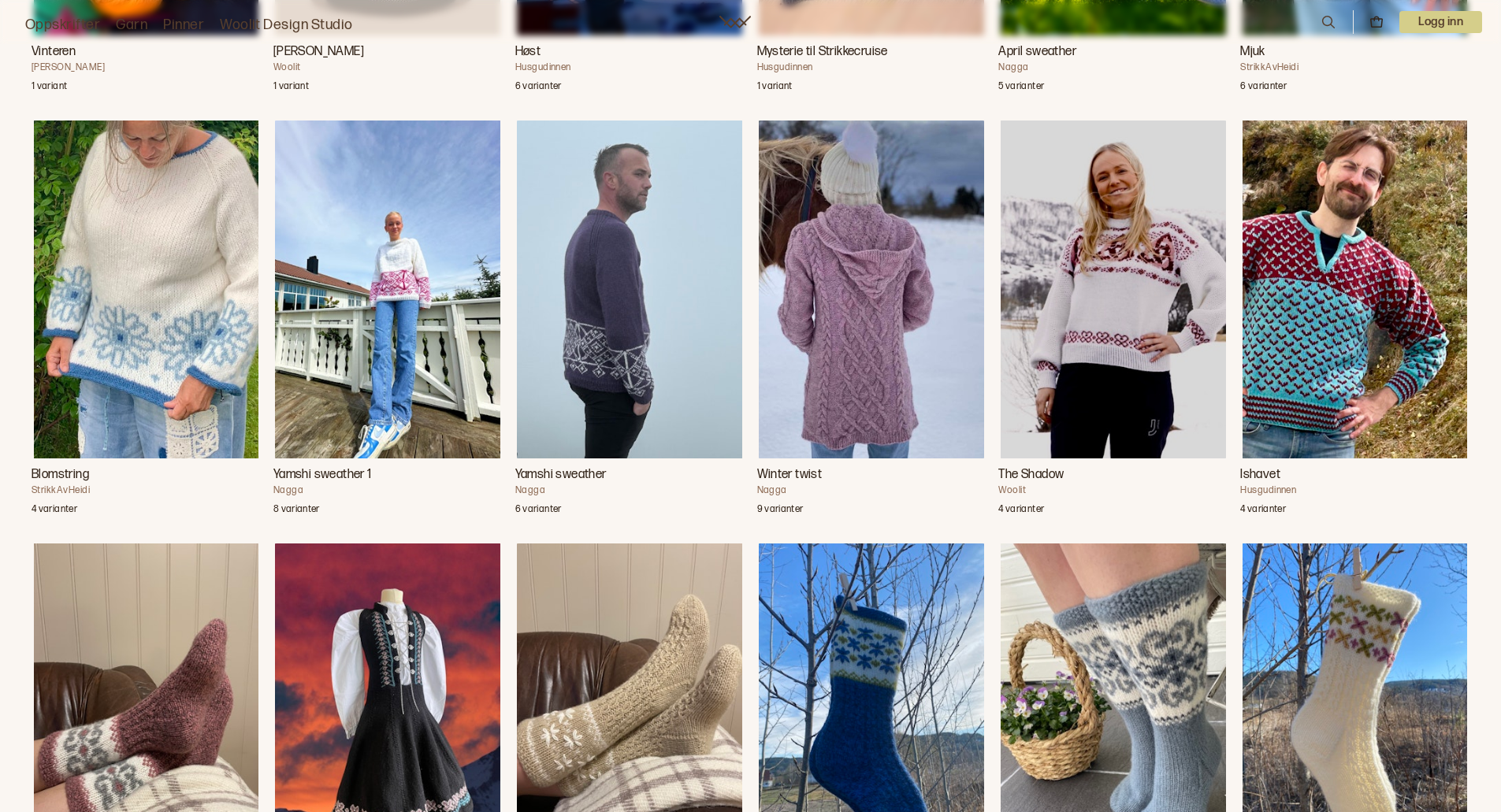
click at [1156, 317] on img "The Shadow" at bounding box center [1113, 289] width 225 height 338
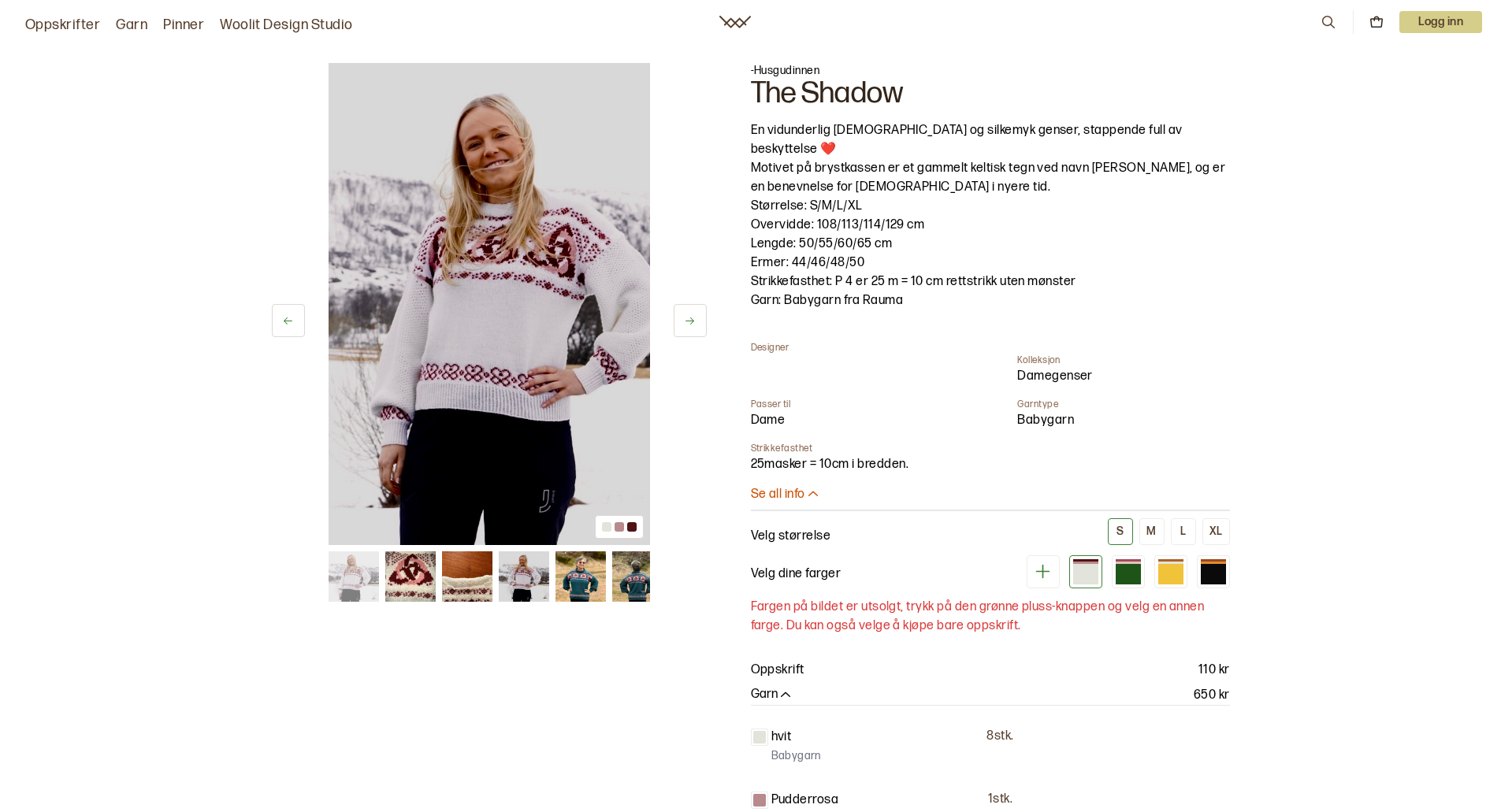
click at [702, 320] on button at bounding box center [690, 320] width 33 height 33
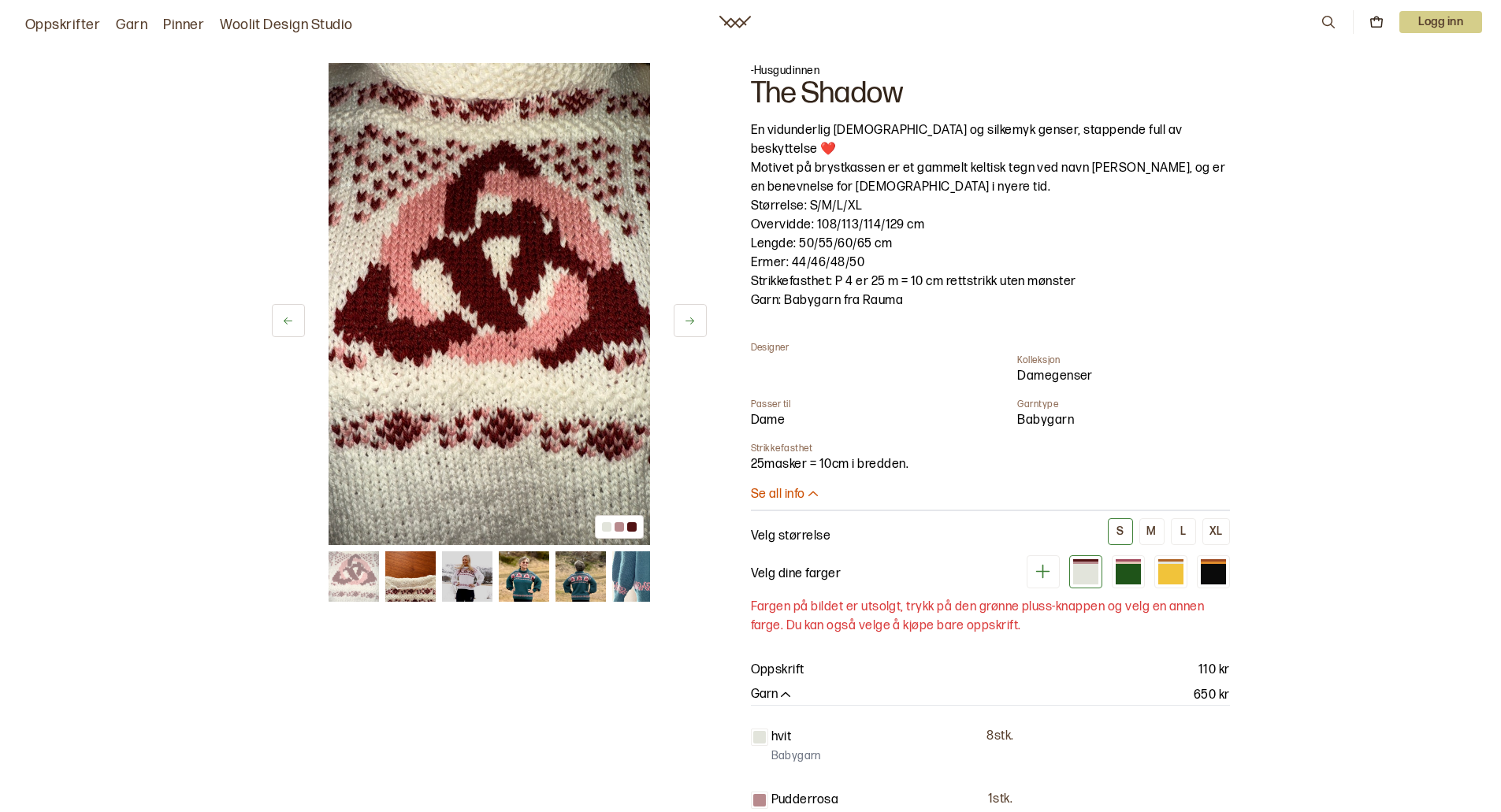
click at [696, 320] on button at bounding box center [690, 320] width 33 height 33
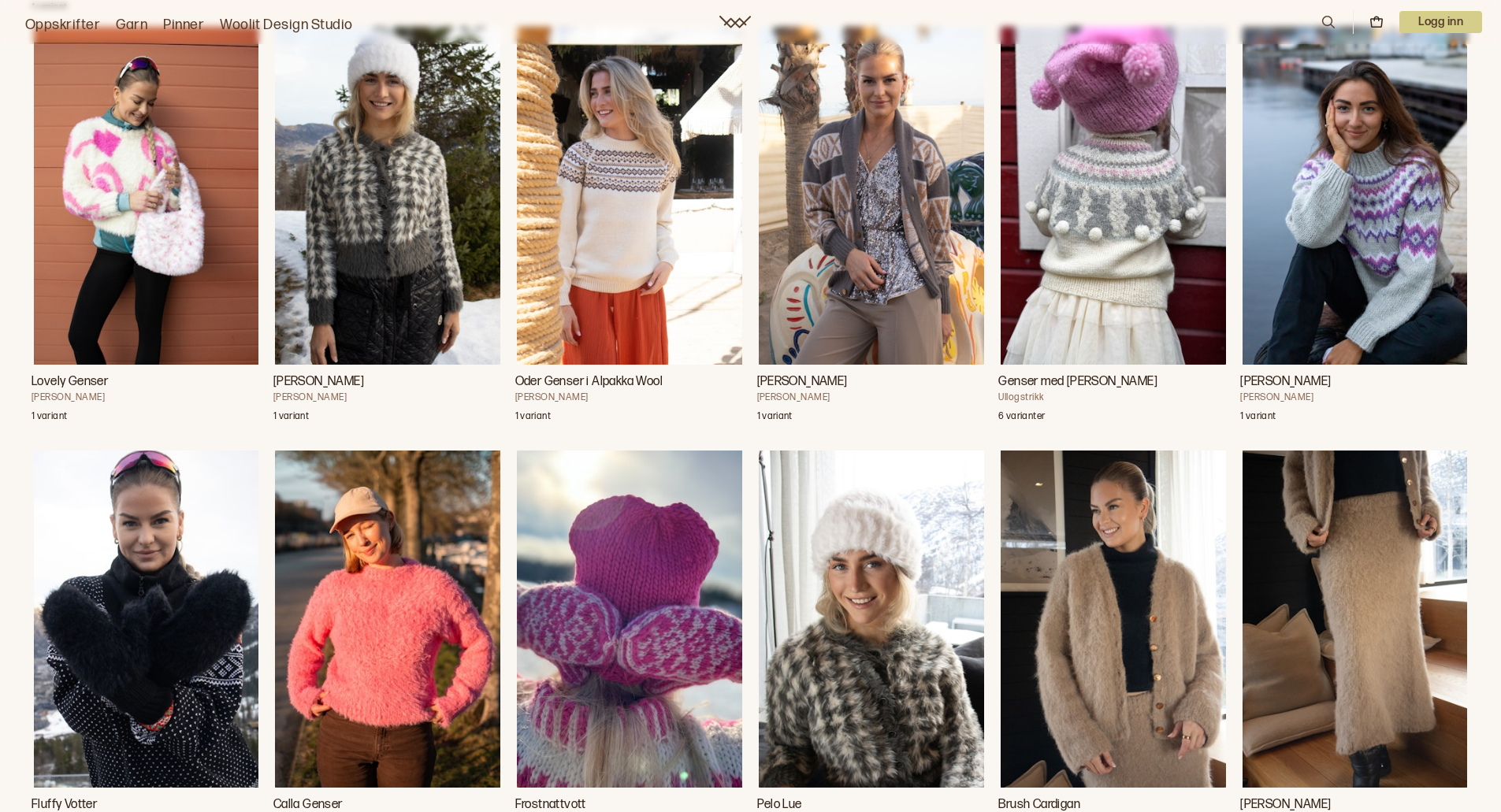
scroll to position [8227, 0]
